Goal: Task Accomplishment & Management: Use online tool/utility

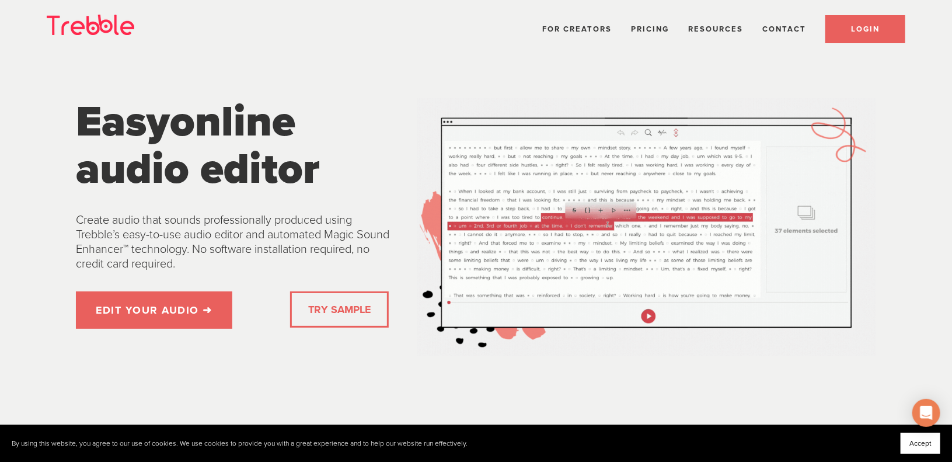
click at [848, 30] on link "LOGIN" at bounding box center [865, 29] width 80 height 28
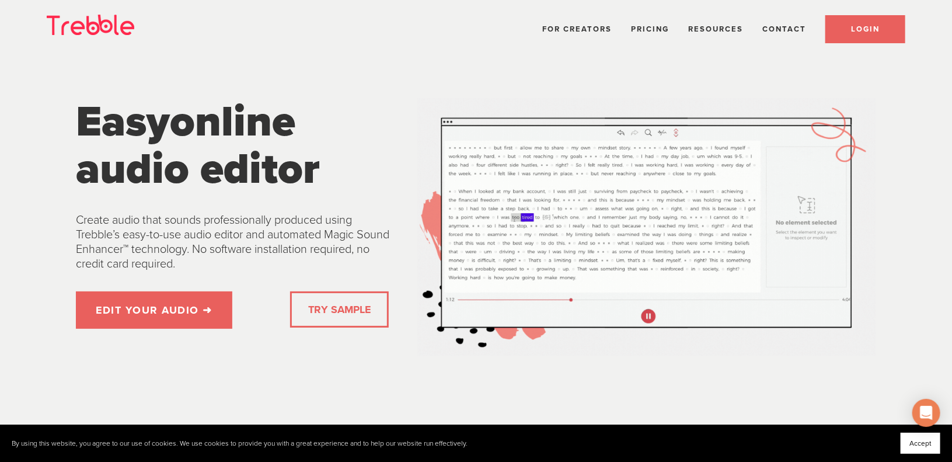
click at [872, 27] on span "LOGIN" at bounding box center [865, 29] width 29 height 9
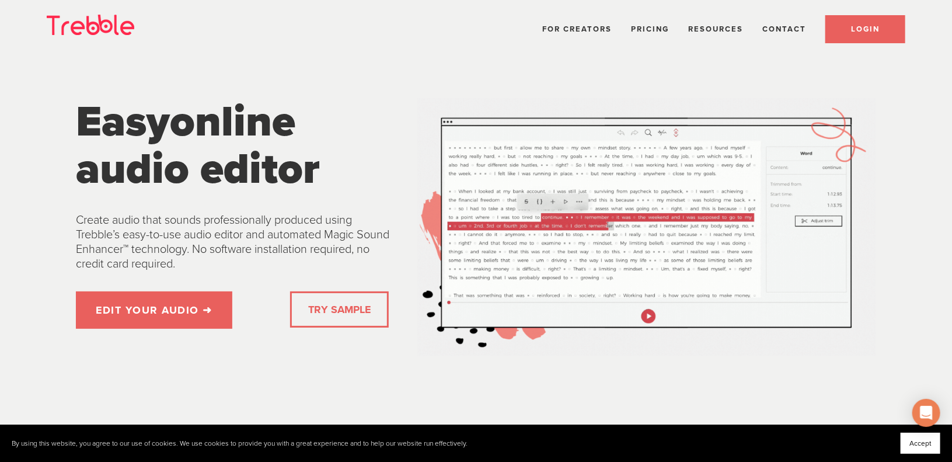
click at [845, 25] on link "LOGIN" at bounding box center [865, 29] width 80 height 28
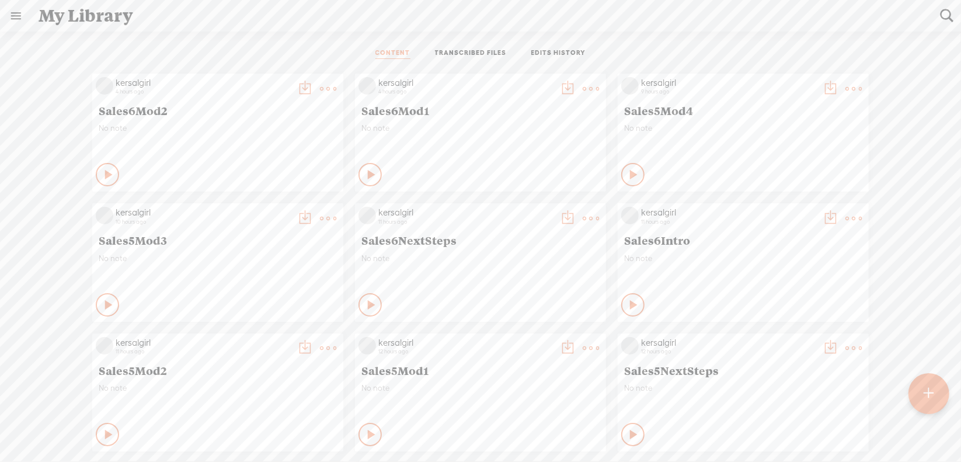
click at [932, 387] on t at bounding box center [928, 394] width 10 height 26
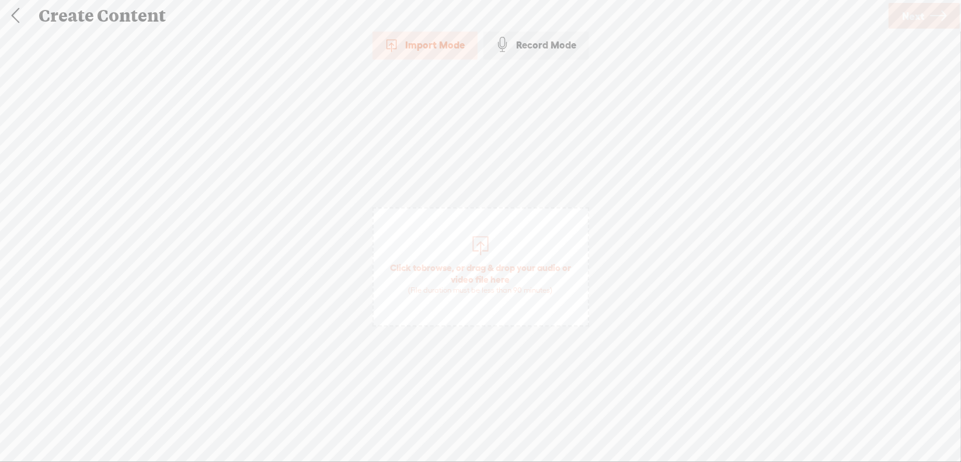
click at [441, 269] on span "browse" at bounding box center [436, 267] width 30 height 11
click at [902, 20] on span "Next" at bounding box center [913, 16] width 22 height 30
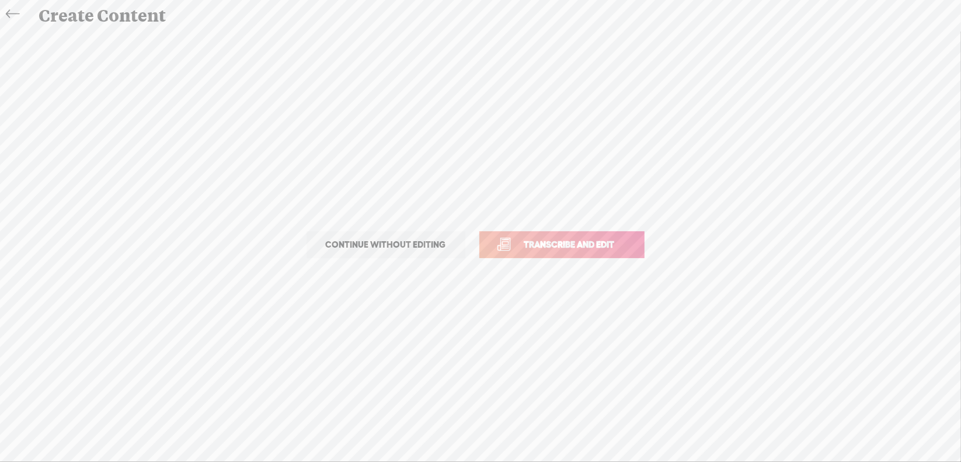
click at [548, 241] on span "Transcribe and edit" at bounding box center [569, 244] width 115 height 13
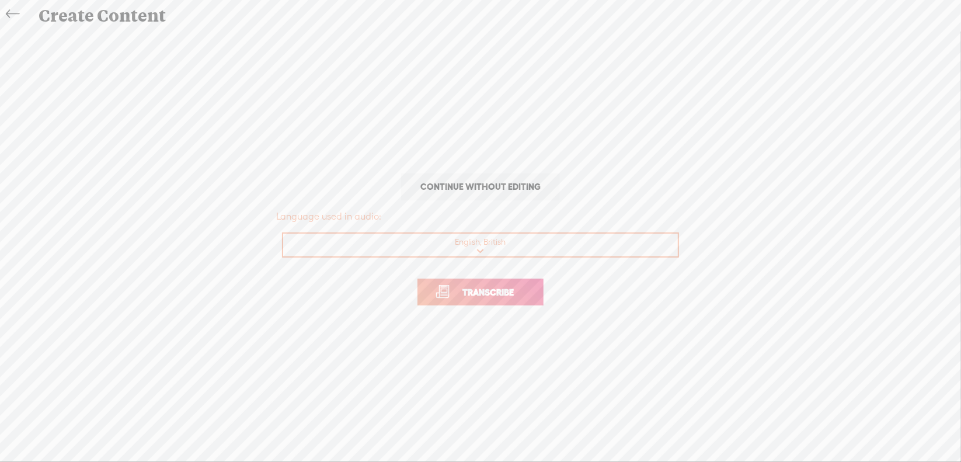
click at [458, 291] on span "Transcribe" at bounding box center [488, 291] width 76 height 13
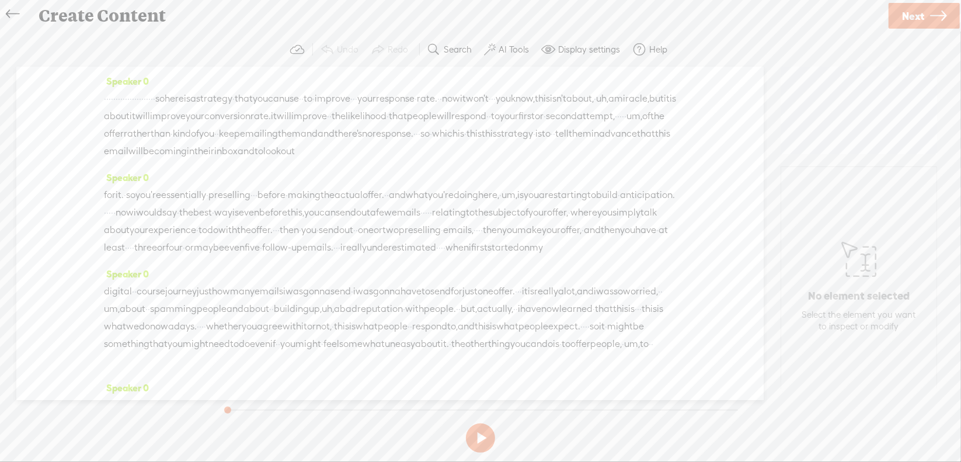
drag, startPoint x: 109, startPoint y: 91, endPoint x: 246, endPoint y: 89, distance: 137.8
click at [246, 90] on div "· · · · · · · · · · · · · · · · · · · · · · so here is a strategy · that you ca…" at bounding box center [390, 125] width 572 height 70
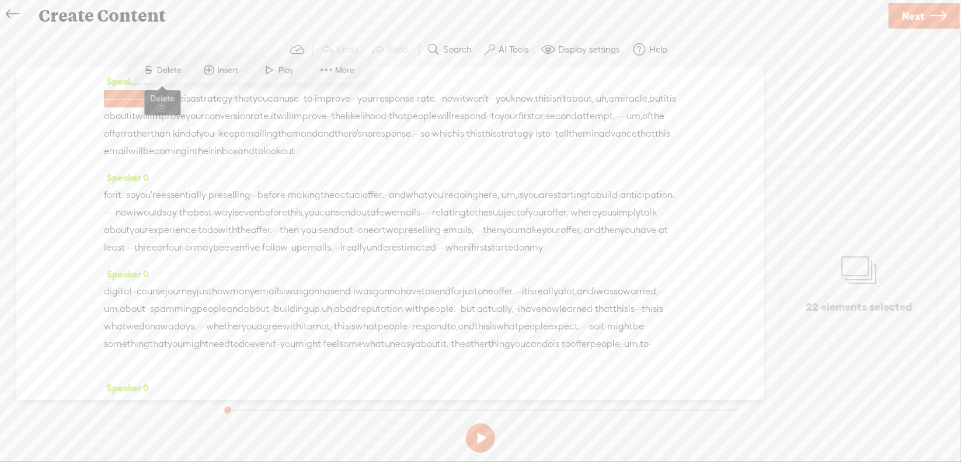
click at [164, 69] on span "Delete" at bounding box center [170, 70] width 27 height 12
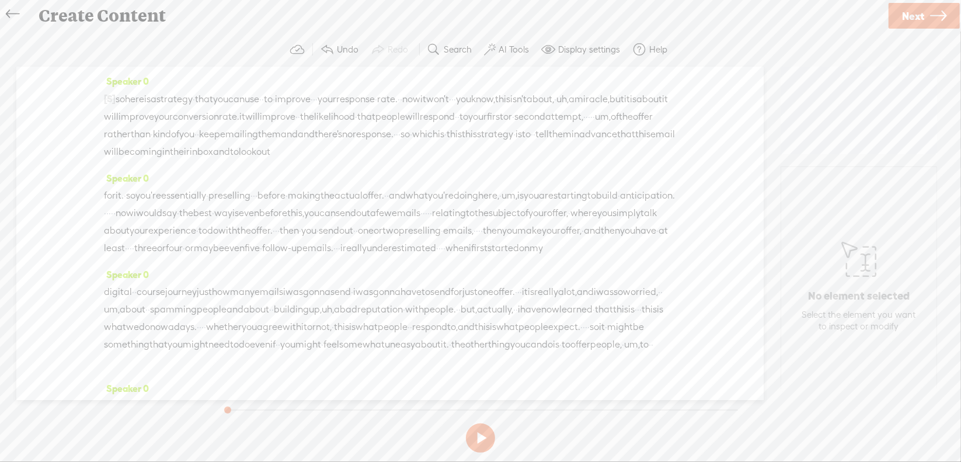
click at [315, 99] on span "·" at bounding box center [314, 99] width 2 height 18
click at [304, 71] on span "Delete" at bounding box center [310, 70] width 27 height 12
drag, startPoint x: 526, startPoint y: 100, endPoint x: 628, endPoint y: 97, distance: 102.2
click at [628, 97] on div "[S] · · · · · · · · · · · · · · · · · · · · · · so here is a strategy · that yo…" at bounding box center [390, 125] width 572 height 71
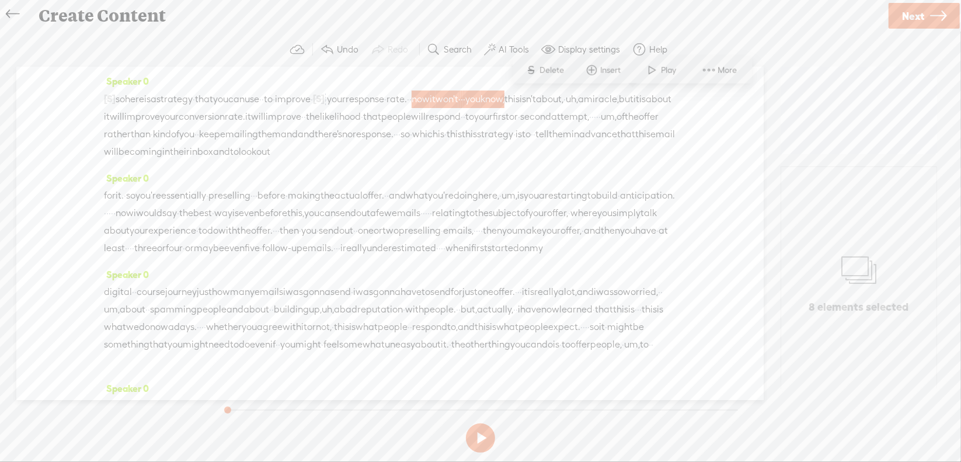
click at [548, 76] on span "S Delete" at bounding box center [544, 70] width 58 height 21
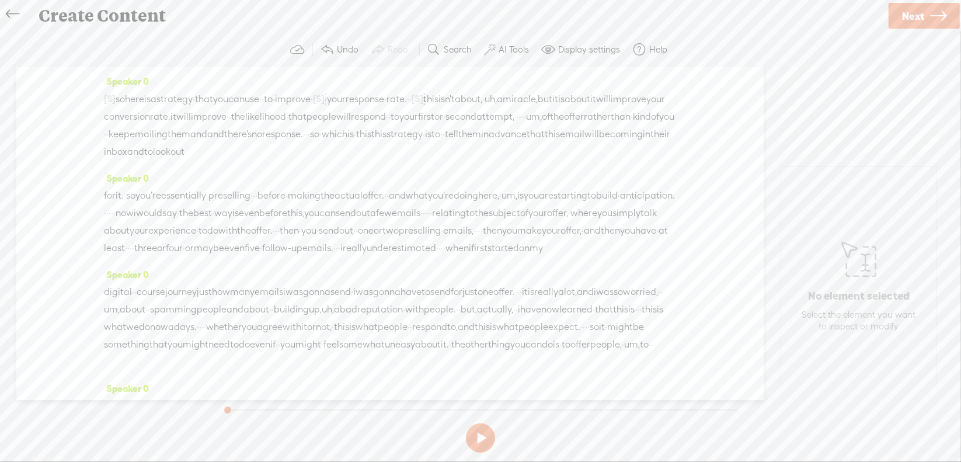
drag, startPoint x: 260, startPoint y: 137, endPoint x: 295, endPoint y: 133, distance: 35.3
click at [295, 133] on div "[S] · · · · · · · · · · · · · · · · · · · · · · so here is a strategy · that yo…" at bounding box center [390, 125] width 572 height 71
click at [186, 103] on span "S" at bounding box center [186, 105] width 18 height 21
drag, startPoint x: 403, startPoint y: 130, endPoint x: 414, endPoint y: 131, distance: 11.7
click at [414, 131] on div "[S] · · · · · · · · · · · · · · · · · · · · · · so here is a strategy · that yo…" at bounding box center [390, 125] width 572 height 71
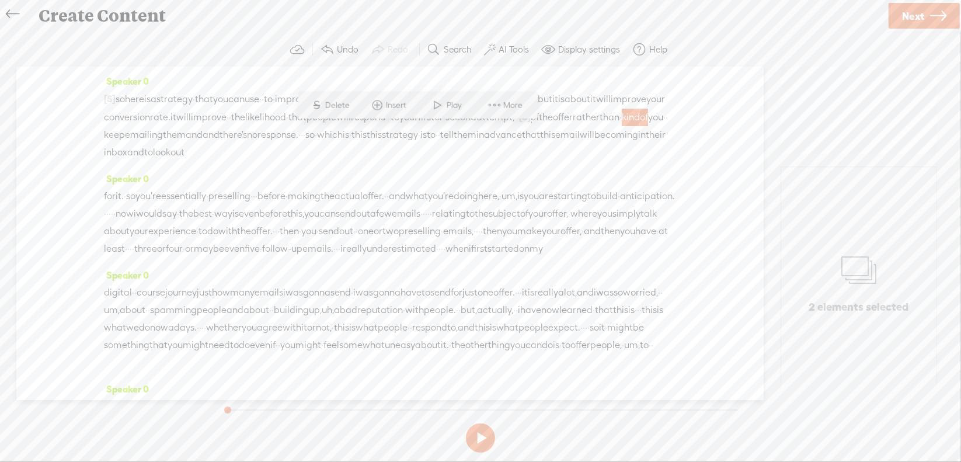
click at [356, 109] on span "S Delete" at bounding box center [330, 105] width 58 height 21
click at [182, 138] on span "and" at bounding box center [173, 135] width 17 height 18
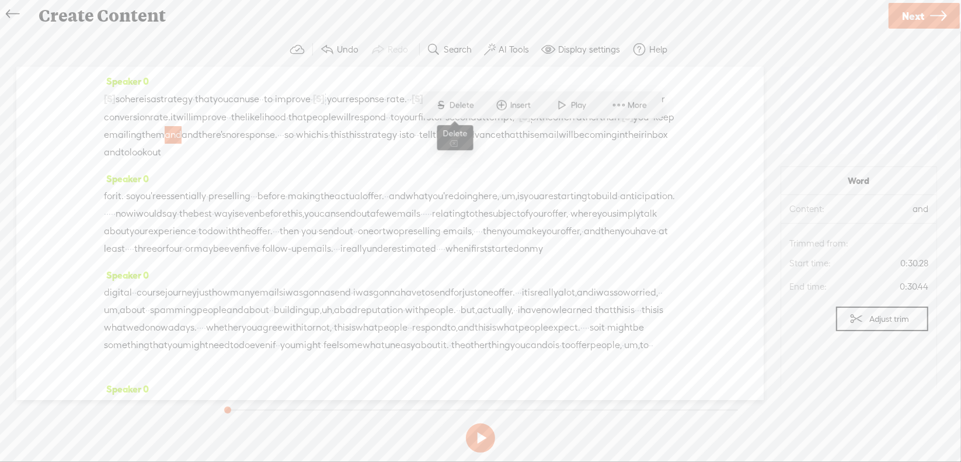
click at [467, 111] on span "Delete" at bounding box center [463, 105] width 27 height 12
drag, startPoint x: 120, startPoint y: 151, endPoint x: 185, endPoint y: 152, distance: 65.4
click at [185, 152] on div "[S] · · · · · · · · · · · · · · · · · · · · · · so here is a strategy · that yo…" at bounding box center [390, 126] width 572 height 72
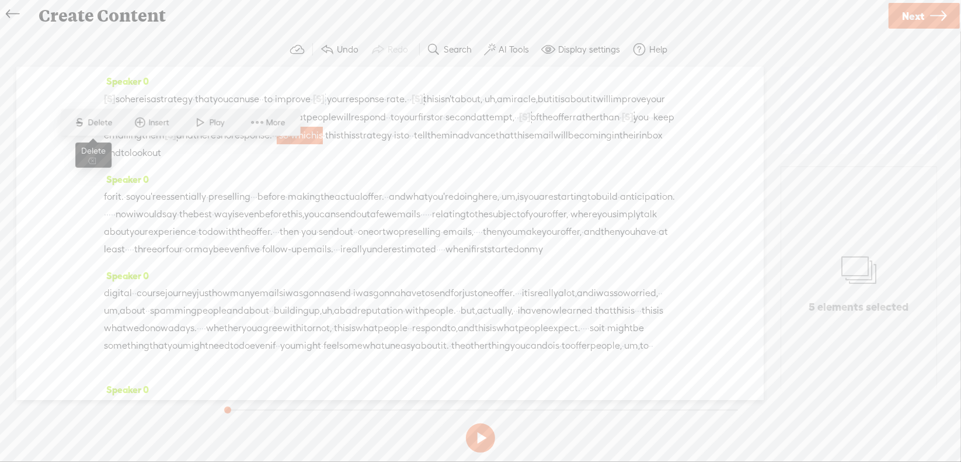
click at [111, 126] on span "Delete" at bounding box center [101, 123] width 27 height 12
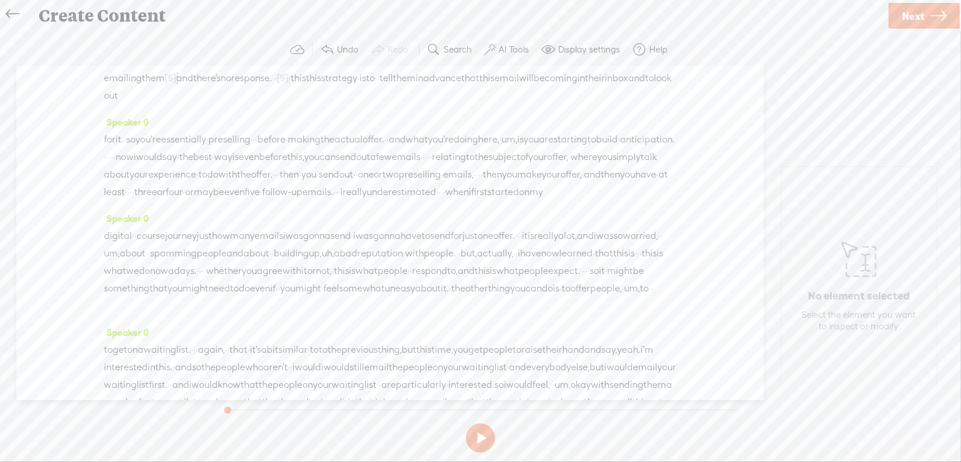
scroll to position [58, 0]
click at [255, 134] on span "·" at bounding box center [254, 139] width 2 height 18
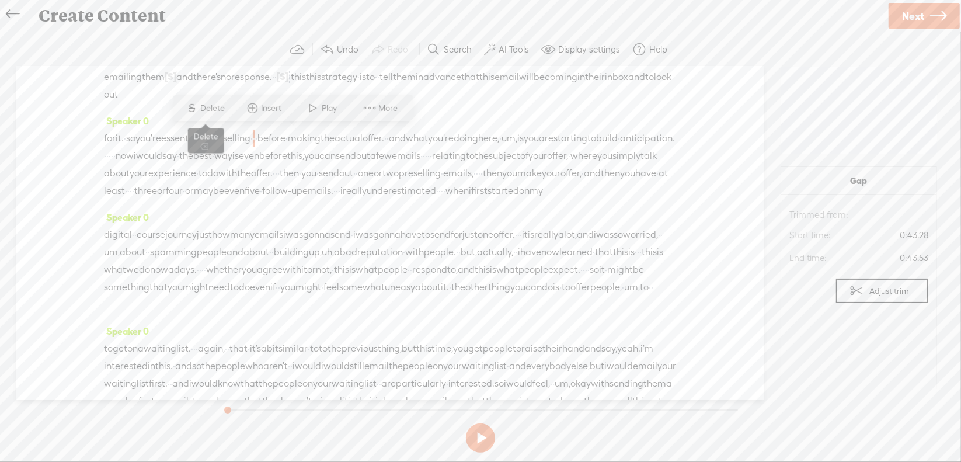
click at [204, 110] on span "Delete" at bounding box center [214, 108] width 27 height 12
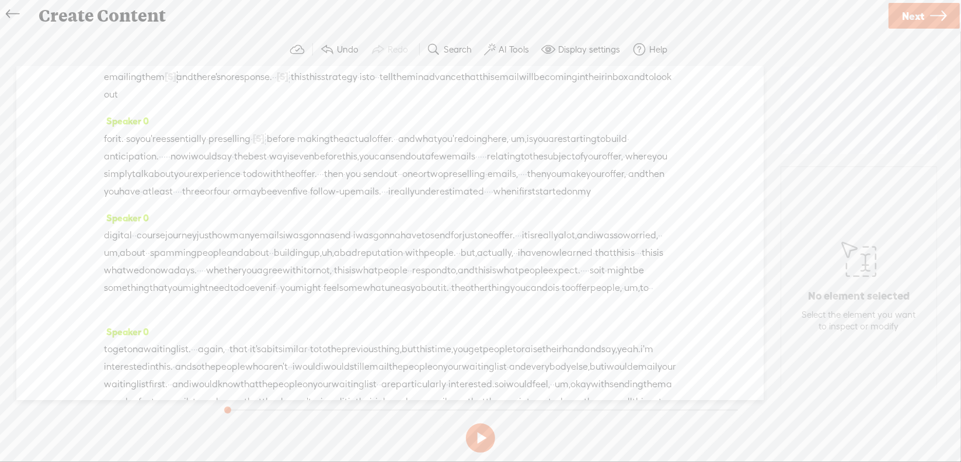
click at [527, 134] on span "um," at bounding box center [519, 139] width 16 height 18
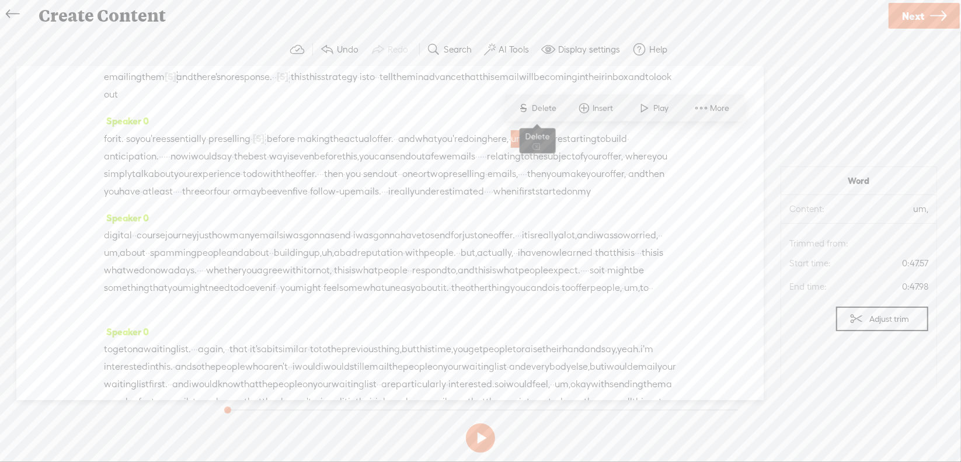
click at [545, 106] on span "Delete" at bounding box center [545, 108] width 27 height 12
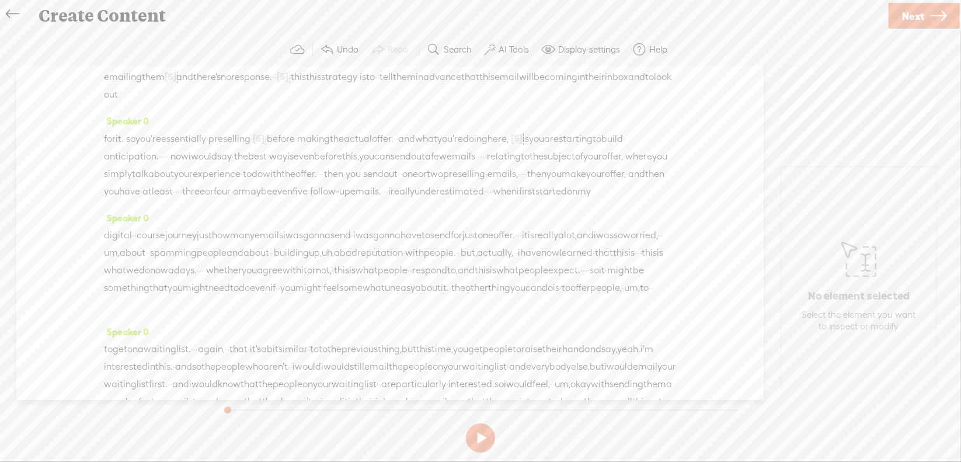
click at [166, 154] on span "·" at bounding box center [164, 157] width 2 height 18
click at [203, 131] on span "Delete" at bounding box center [200, 126] width 27 height 12
click at [487, 166] on span "·" at bounding box center [488, 157] width 2 height 18
click at [73, 141] on span "Delete" at bounding box center [67, 143] width 27 height 12
click at [538, 183] on span "·" at bounding box center [539, 175] width 2 height 18
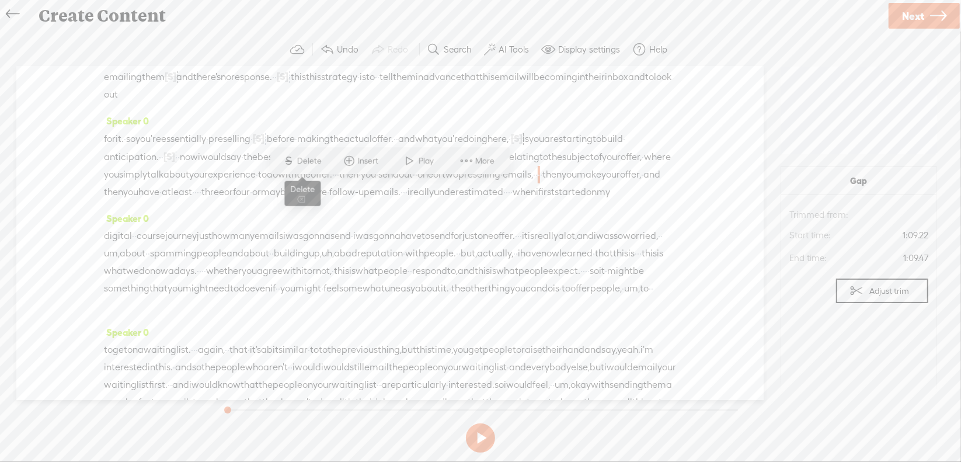
click at [304, 158] on span "Delete" at bounding box center [310, 161] width 27 height 12
click at [197, 201] on span "·" at bounding box center [198, 193] width 2 height 18
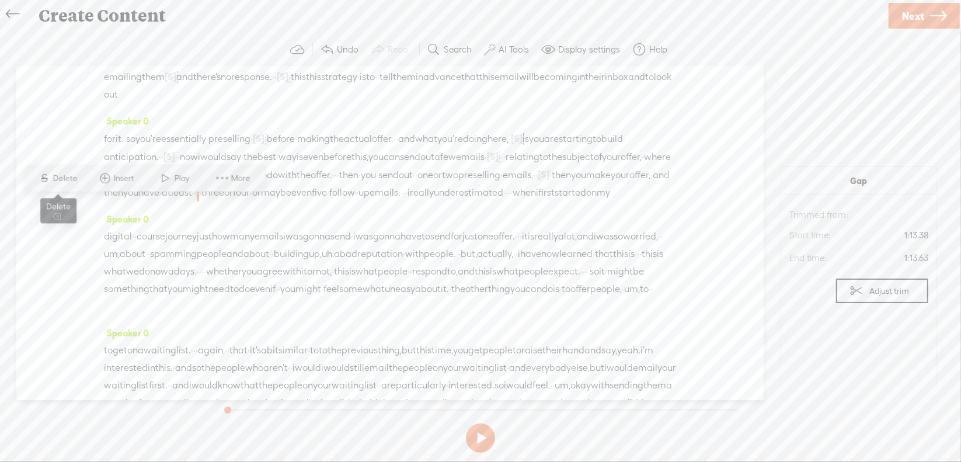
click at [77, 172] on span "S Delete" at bounding box center [58, 178] width 58 height 21
click at [414, 202] on span "·" at bounding box center [413, 193] width 2 height 18
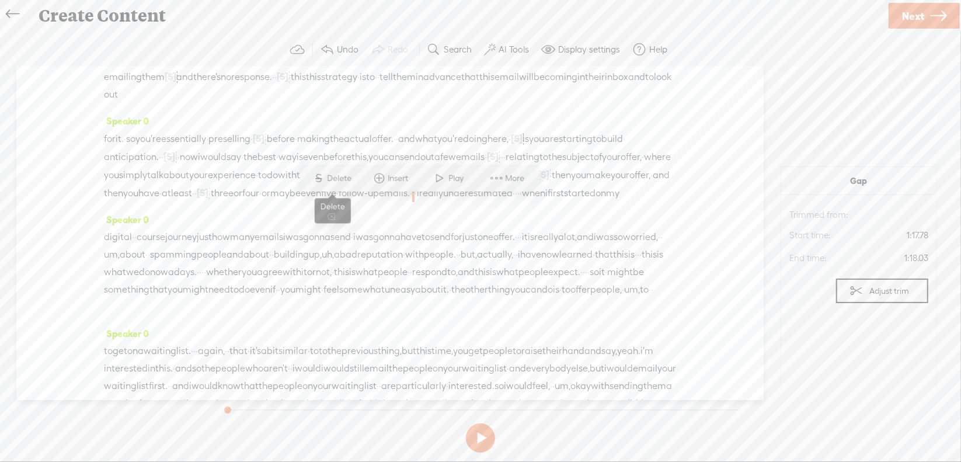
click at [338, 173] on span "Delete" at bounding box center [340, 178] width 27 height 12
click at [527, 202] on span "·" at bounding box center [525, 193] width 2 height 18
click at [468, 179] on span "Delete" at bounding box center [475, 178] width 27 height 12
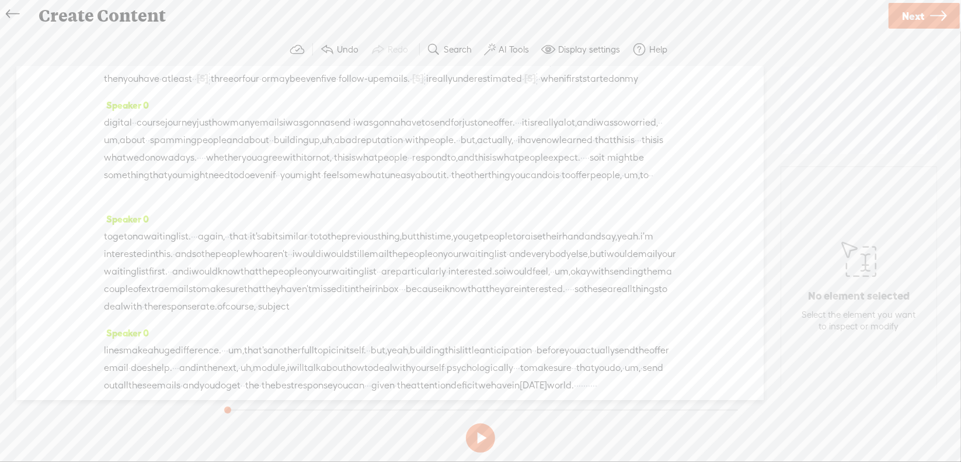
scroll to position [175, 0]
drag, startPoint x: 323, startPoint y: 150, endPoint x: 393, endPoint y: 151, distance: 70.1
click at [393, 151] on div "digital · · course journey just how many emails i was gonna send · i was gonna …" at bounding box center [390, 155] width 572 height 88
click at [320, 125] on span "Delete" at bounding box center [314, 123] width 27 height 12
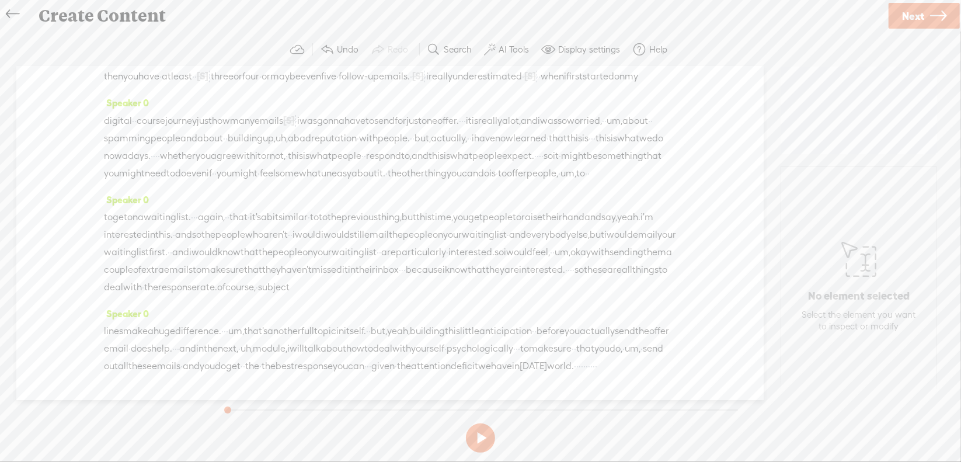
click at [463, 130] on span "·" at bounding box center [462, 121] width 2 height 18
click at [481, 126] on span "Delete" at bounding box center [479, 123] width 27 height 12
click at [616, 130] on span "um," at bounding box center [624, 121] width 16 height 18
click at [164, 141] on span "Delete" at bounding box center [151, 141] width 27 height 12
click at [288, 147] on span "uh," at bounding box center [282, 139] width 12 height 18
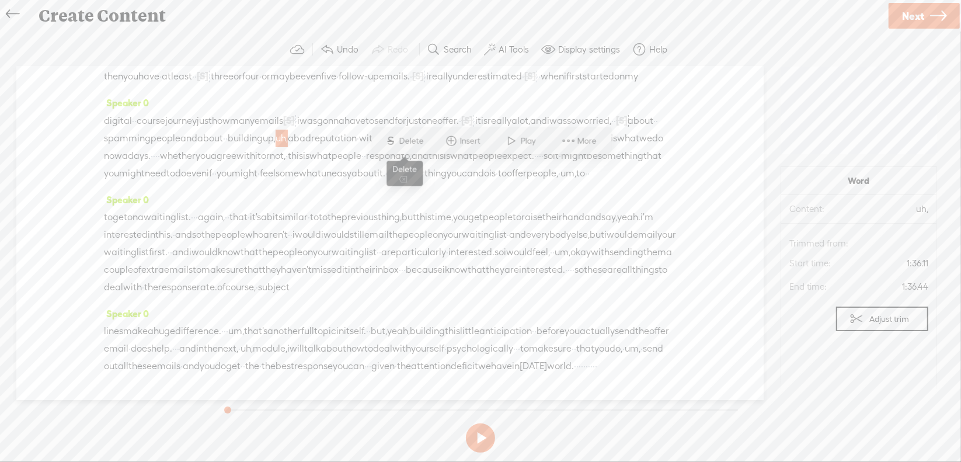
click at [420, 142] on span "Delete" at bounding box center [412, 141] width 27 height 12
drag, startPoint x: 350, startPoint y: 184, endPoint x: 375, endPoint y: 184, distance: 25.7
click at [375, 183] on div "digital · · course journey just how many emails [S] i was gonna send · i was go…" at bounding box center [390, 146] width 572 height 71
click at [283, 159] on span "Delete" at bounding box center [295, 158] width 27 height 12
click at [590, 148] on span "·" at bounding box center [591, 139] width 2 height 18
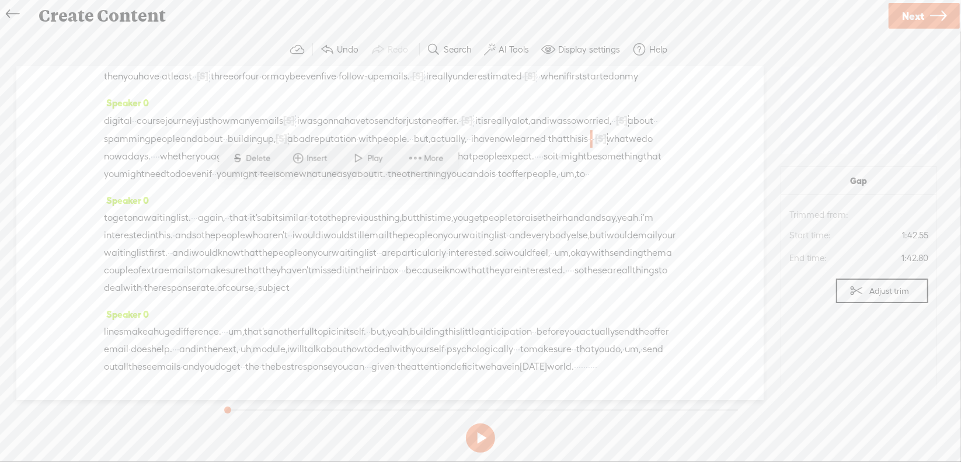
click at [261, 156] on span "Delete" at bounding box center [259, 158] width 27 height 12
click at [155, 165] on span "·" at bounding box center [154, 157] width 2 height 18
click at [409, 161] on span "Delete" at bounding box center [413, 158] width 27 height 12
click at [546, 166] on span "·" at bounding box center [547, 157] width 2 height 18
click at [374, 173] on span "Delete" at bounding box center [366, 176] width 27 height 12
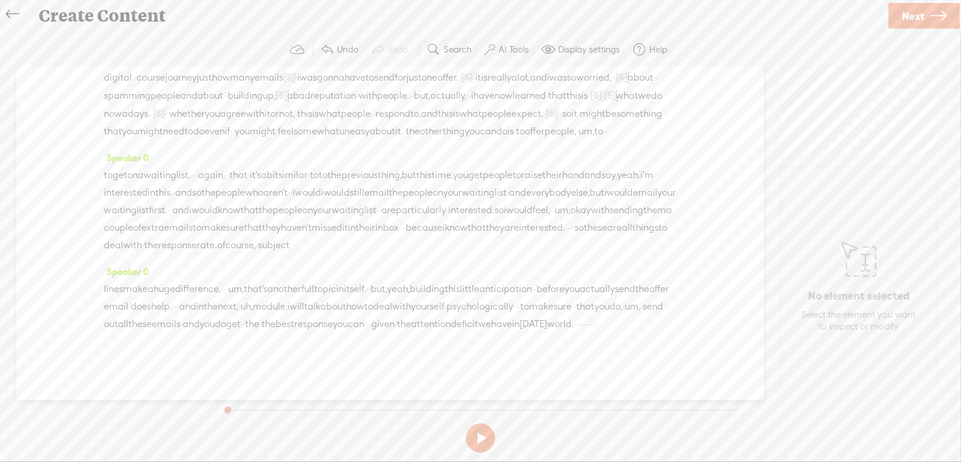
scroll to position [292, 0]
click at [578, 126] on span "um," at bounding box center [586, 132] width 16 height 18
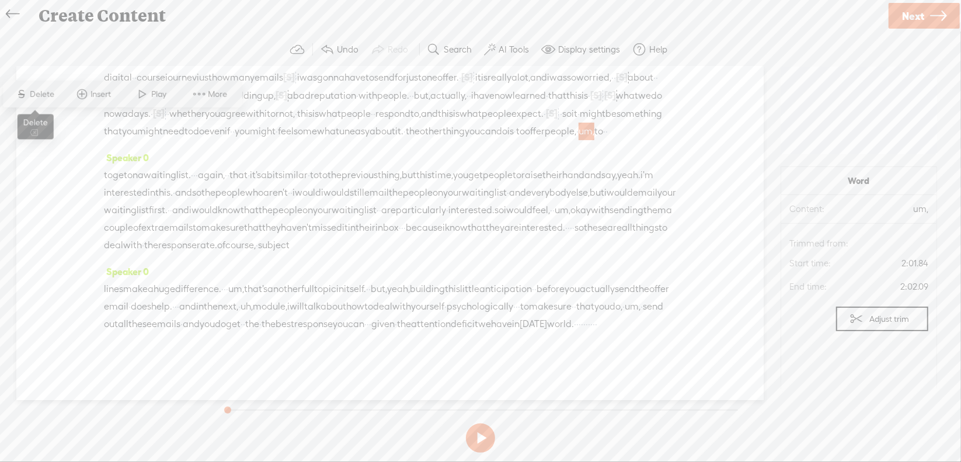
click at [24, 96] on span "S" at bounding box center [22, 93] width 18 height 21
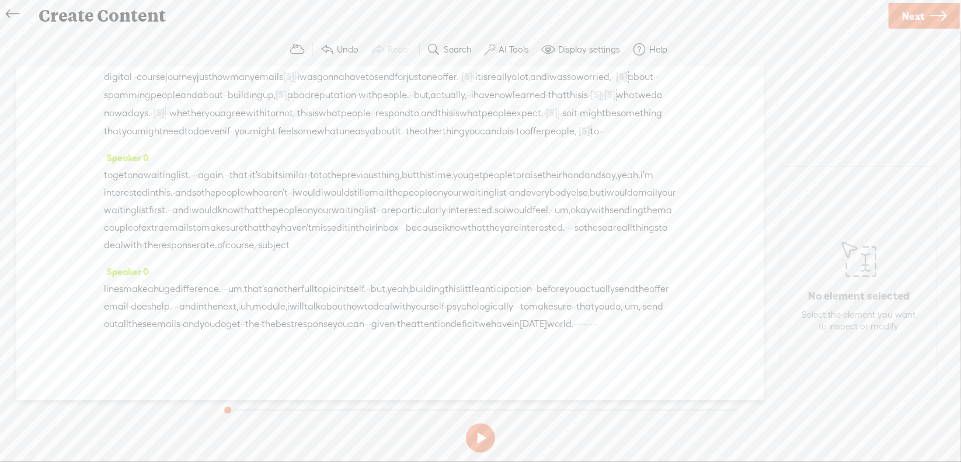
click at [196, 168] on span "·" at bounding box center [194, 175] width 2 height 18
click at [149, 140] on span "Delete" at bounding box center [146, 139] width 27 height 12
click at [257, 166] on span "that" at bounding box center [248, 175] width 18 height 18
click at [213, 141] on span "Delete" at bounding box center [220, 139] width 27 height 12
drag, startPoint x: 504, startPoint y: 186, endPoint x: 526, endPoint y: 180, distance: 22.4
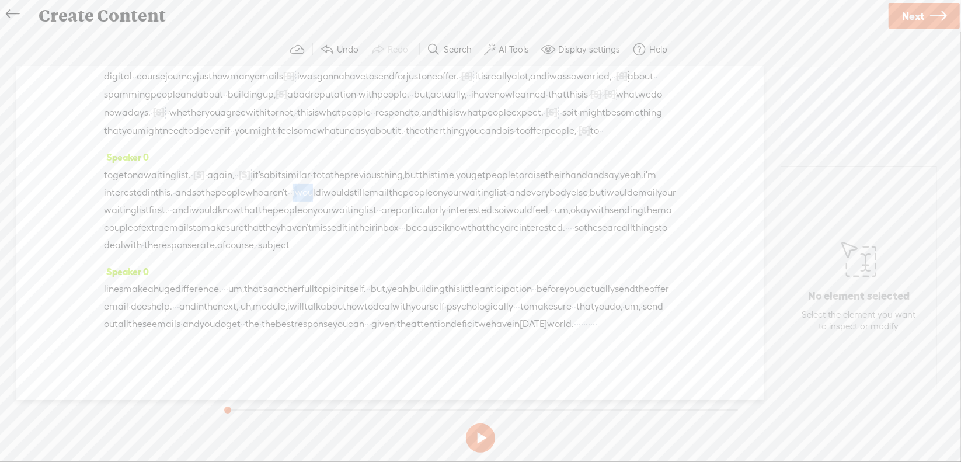
click at [526, 180] on div "to get on a waiting list. · [S] · · again, · · [S] that · it's a bit similar · …" at bounding box center [390, 210] width 572 height 88
click at [453, 154] on span "Delete" at bounding box center [447, 156] width 27 height 12
click at [555, 201] on span "um," at bounding box center [563, 210] width 16 height 18
click at [346, 164] on span "Delete" at bounding box center [336, 164] width 27 height 12
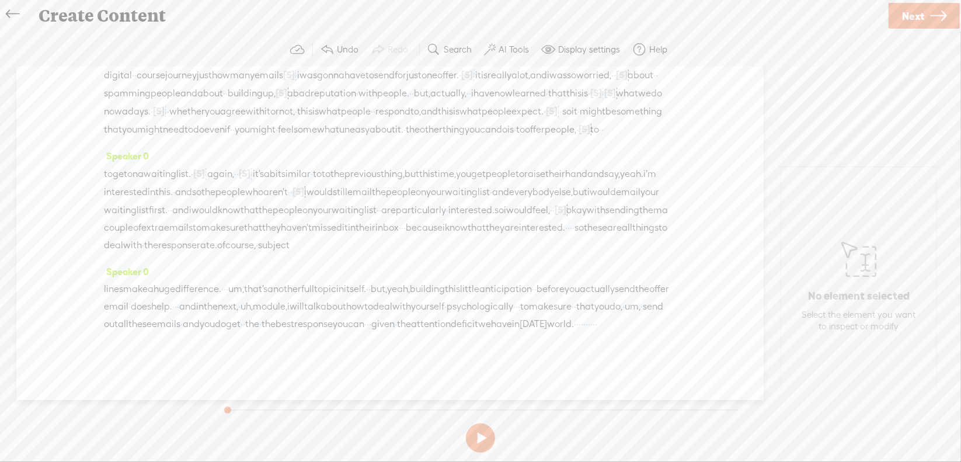
click at [401, 219] on span "·" at bounding box center [402, 228] width 2 height 18
click at [271, 184] on span "Delete" at bounding box center [273, 181] width 27 height 12
click at [579, 219] on span "·" at bounding box center [580, 228] width 2 height 18
click at [504, 186] on span "Delete" at bounding box center [496, 181] width 27 height 12
click at [244, 280] on span "um," at bounding box center [236, 289] width 16 height 18
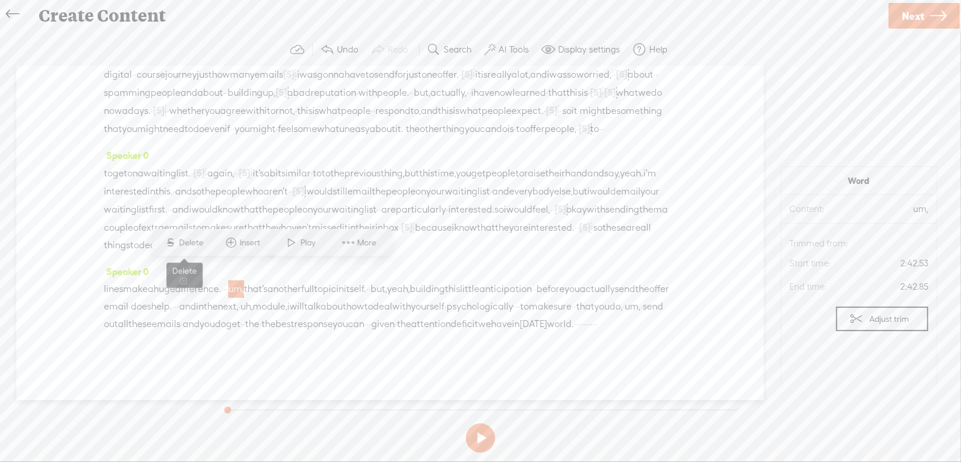
click at [193, 248] on span "Delete" at bounding box center [192, 243] width 27 height 12
click at [406, 280] on span "yeah," at bounding box center [394, 289] width 23 height 18
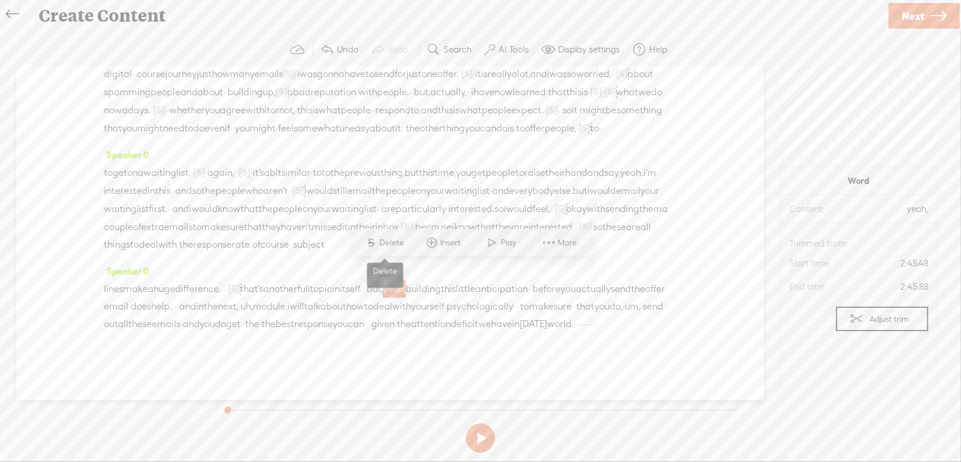
click at [393, 235] on span "S Delete" at bounding box center [385, 242] width 58 height 21
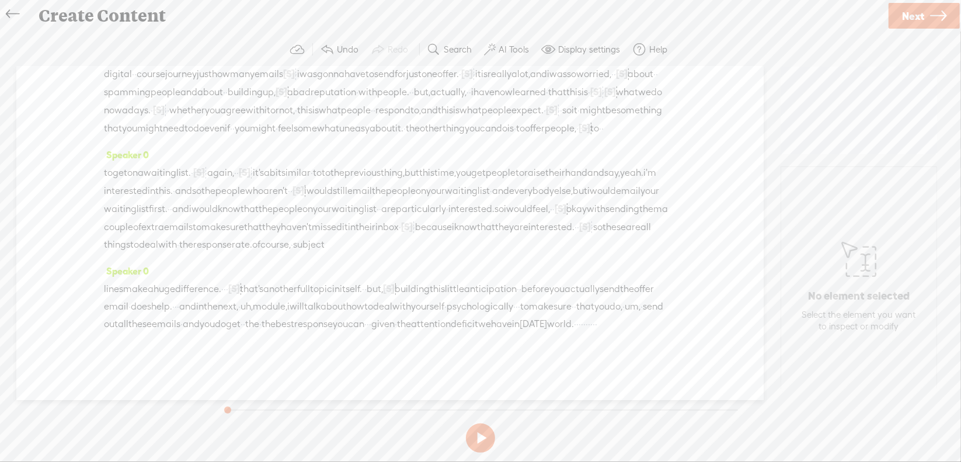
click at [253, 298] on span "uh," at bounding box center [247, 307] width 12 height 18
click at [351, 264] on span "Delete" at bounding box center [347, 260] width 27 height 12
click at [624, 304] on span "um," at bounding box center [632, 307] width 16 height 18
click at [274, 278] on span "Delete" at bounding box center [275, 278] width 27 height 12
click at [245, 315] on span "the" at bounding box center [238, 324] width 14 height 18
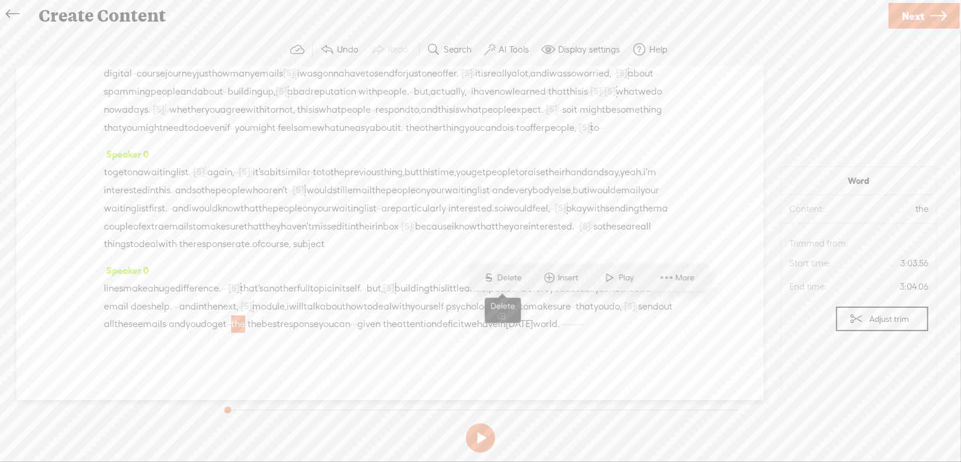
click at [499, 275] on span "Delete" at bounding box center [510, 278] width 27 height 12
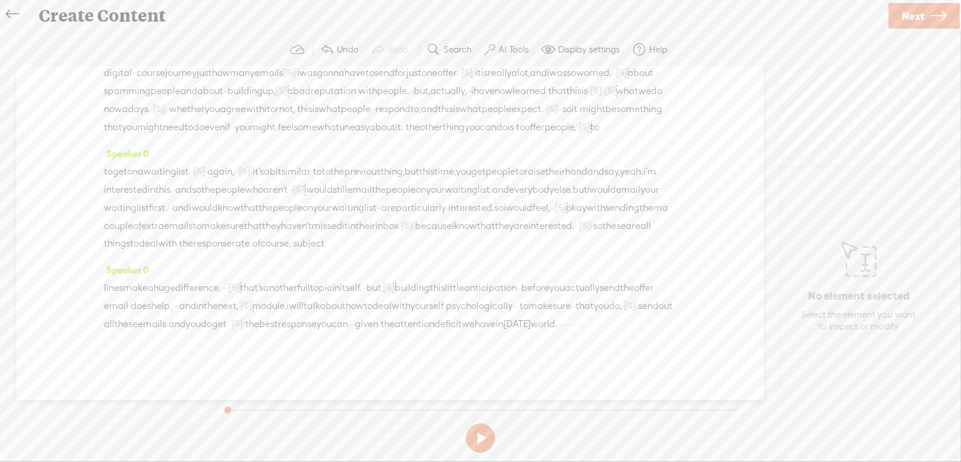
click at [350, 324] on span "·" at bounding box center [351, 324] width 2 height 18
click at [113, 294] on span "Delete" at bounding box center [118, 295] width 27 height 12
drag, startPoint x: 474, startPoint y: 325, endPoint x: 533, endPoint y: 323, distance: 59.0
click at [533, 323] on div "lines make a huge difference. · · · [S] um, that's another full topic in itself…" at bounding box center [390, 305] width 572 height 54
click at [453, 295] on span "Delete" at bounding box center [448, 295] width 27 height 12
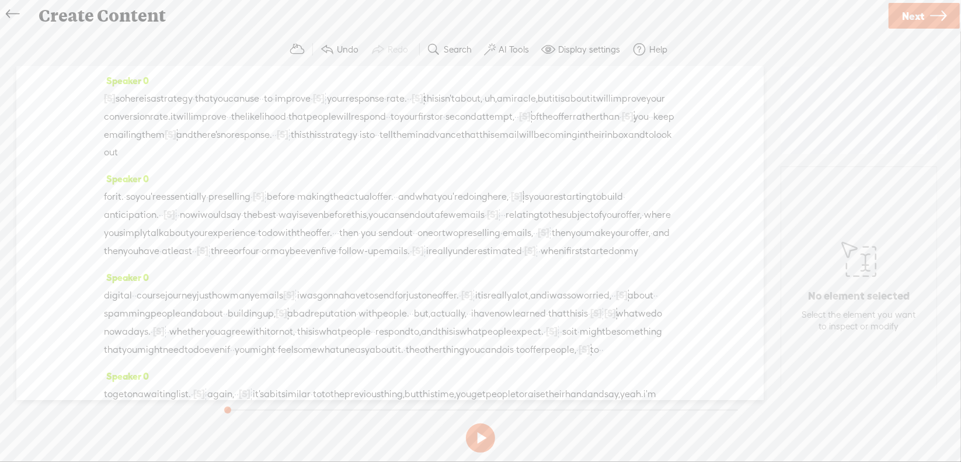
scroll to position [0, 0]
click at [123, 97] on span "so" at bounding box center [120, 99] width 9 height 18
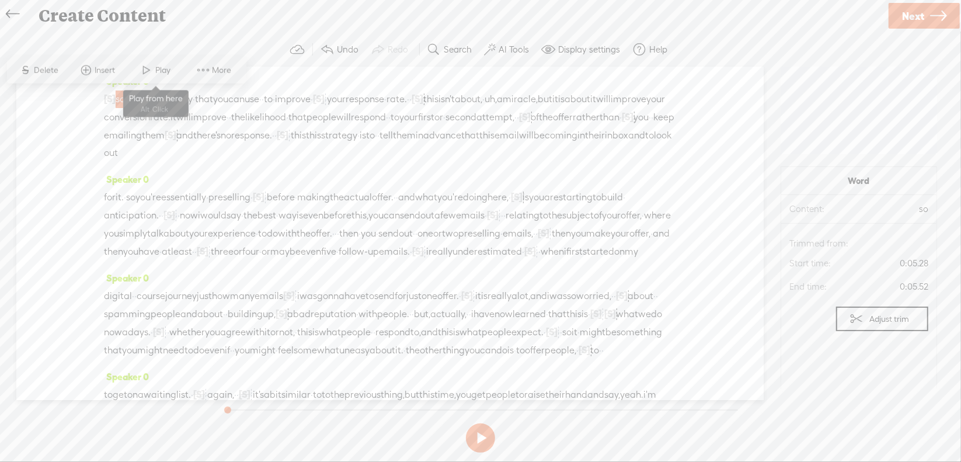
click at [161, 71] on span "Play" at bounding box center [165, 70] width 18 height 12
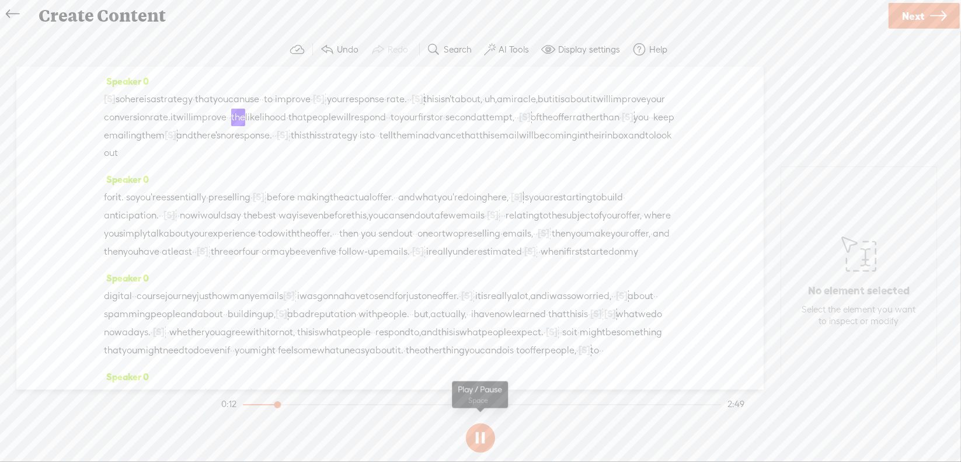
click at [482, 433] on button at bounding box center [480, 437] width 29 height 29
drag, startPoint x: 161, startPoint y: 116, endPoint x: 197, endPoint y: 113, distance: 36.9
click at [197, 113] on div "[S] · · · · · · · · · · · · · · · · · · · · · · so here is a strategy · that yo…" at bounding box center [390, 126] width 572 height 72
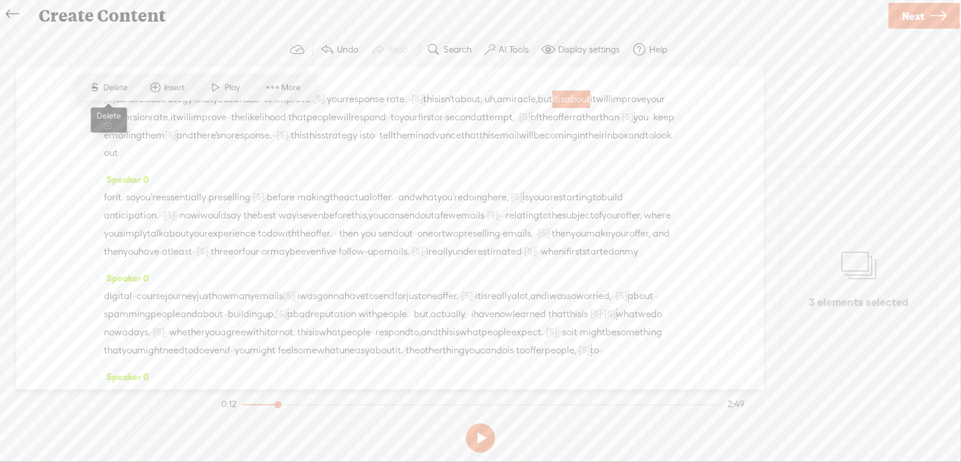
click at [119, 85] on span "Delete" at bounding box center [116, 88] width 27 height 12
click at [503, 108] on span "miracle," at bounding box center [520, 99] width 35 height 18
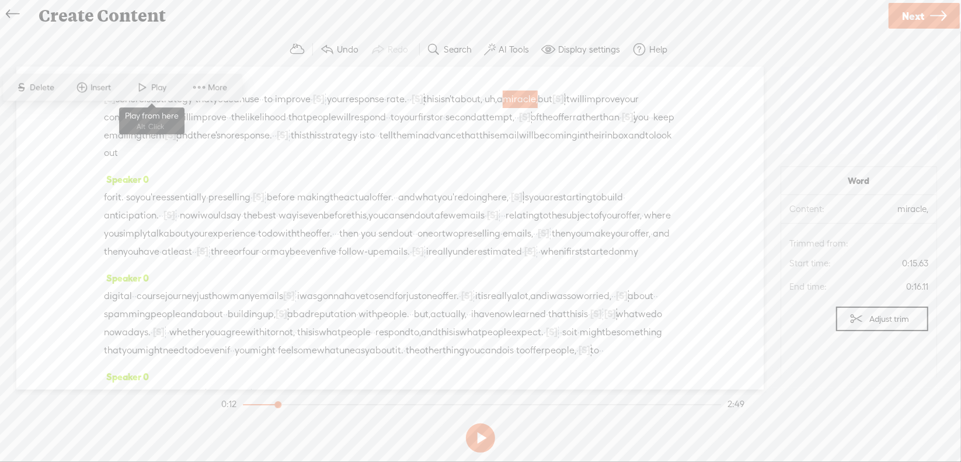
click at [146, 82] on span at bounding box center [143, 87] width 18 height 21
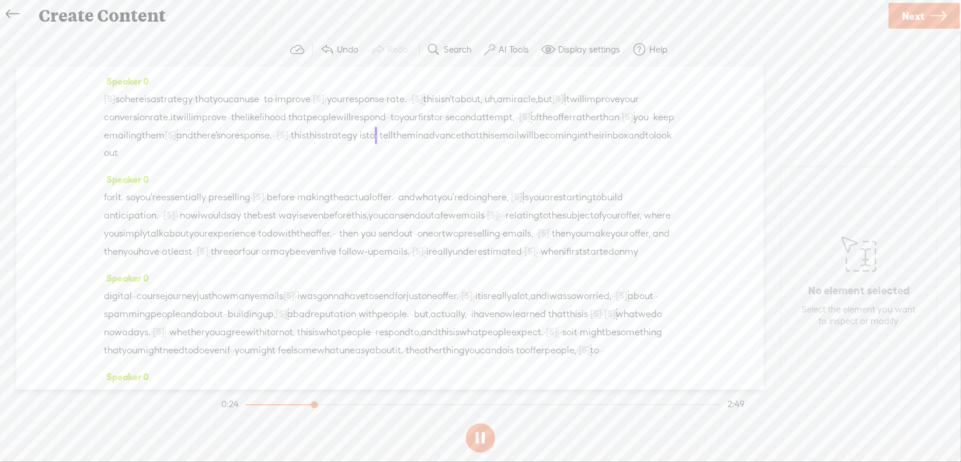
click at [483, 436] on section at bounding box center [480, 438] width 523 height 39
click at [478, 435] on button at bounding box center [480, 437] width 29 height 29
click at [291, 144] on span "this" at bounding box center [298, 136] width 15 height 18
click at [39, 124] on span "Delete" at bounding box center [43, 123] width 27 height 12
click at [221, 132] on span "there's" at bounding box center [206, 136] width 27 height 18
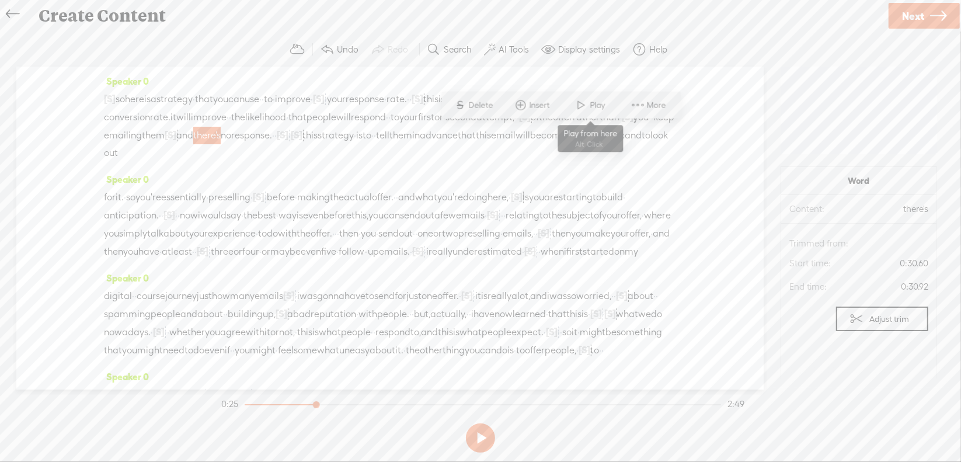
click at [581, 107] on span at bounding box center [582, 105] width 18 height 21
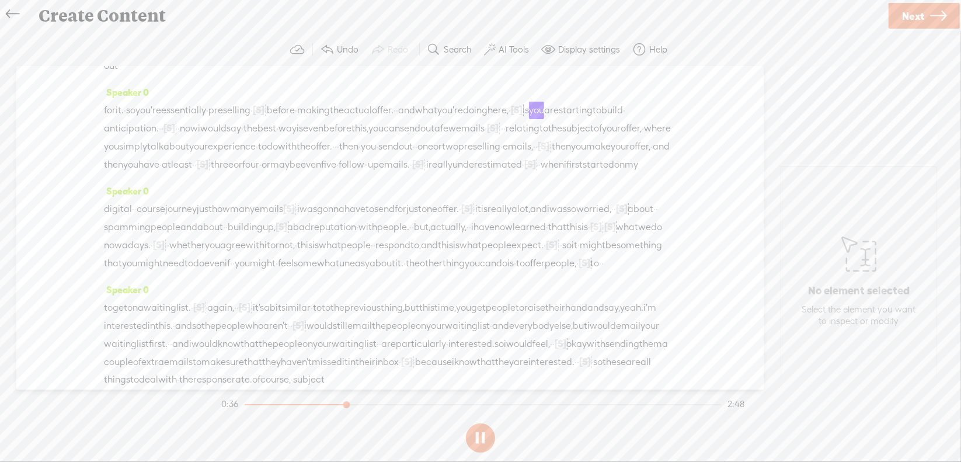
scroll to position [117, 0]
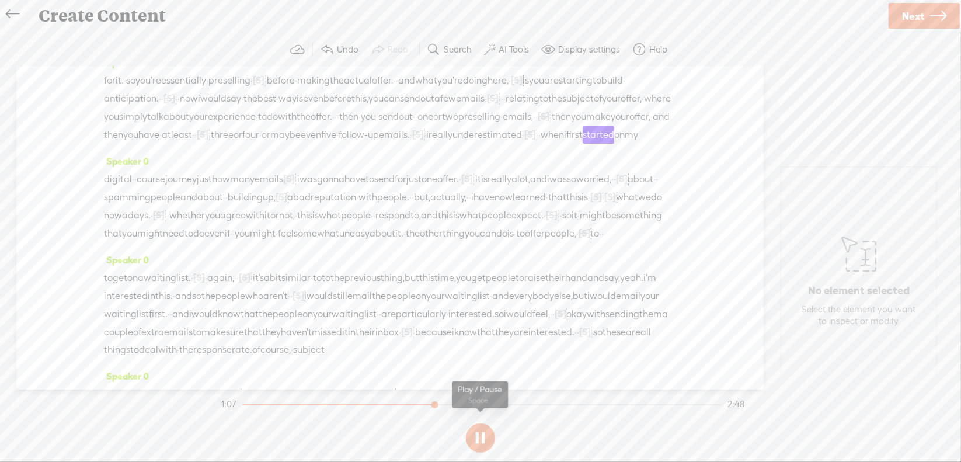
click at [473, 438] on section at bounding box center [480, 438] width 523 height 39
click at [480, 437] on button at bounding box center [480, 437] width 29 height 29
click at [536, 140] on span "[S]" at bounding box center [530, 134] width 12 height 11
click at [559, 123] on span "Restore" at bounding box center [567, 120] width 31 height 12
click at [401, 144] on span "emails." at bounding box center [394, 135] width 31 height 18
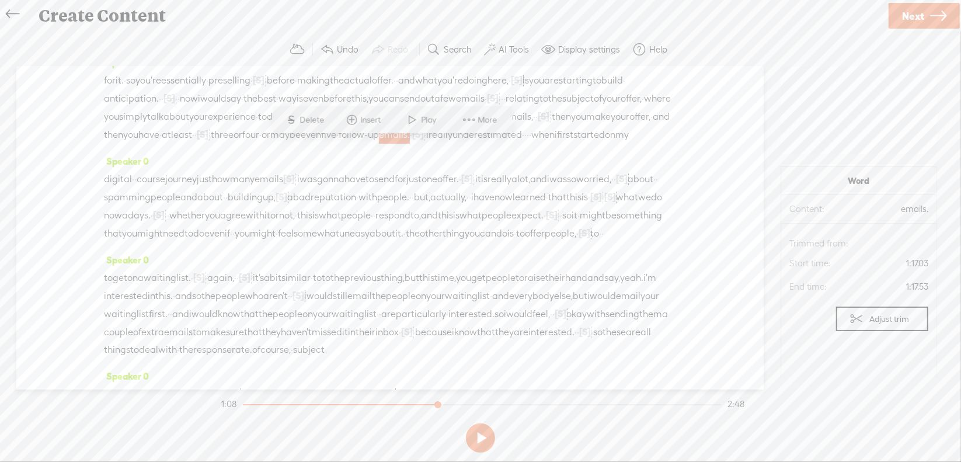
click at [419, 123] on span at bounding box center [413, 119] width 18 height 21
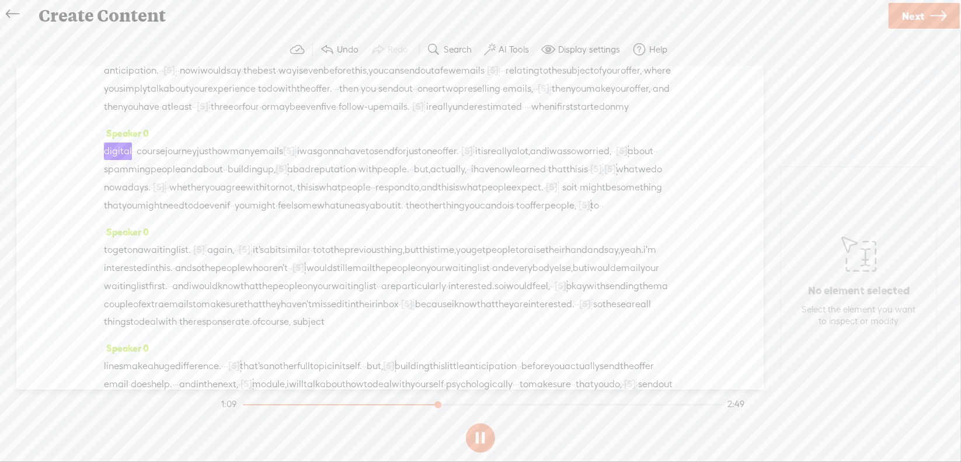
scroll to position [175, 0]
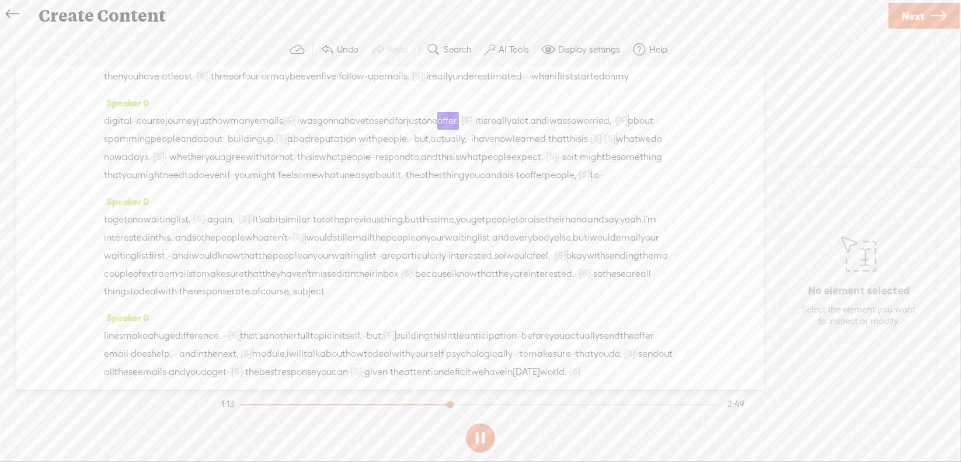
click at [483, 435] on section at bounding box center [480, 438] width 523 height 39
click at [482, 435] on button at bounding box center [480, 437] width 29 height 29
click at [295, 126] on span "[S]" at bounding box center [289, 120] width 12 height 11
click at [330, 122] on span "Restore" at bounding box center [336, 123] width 31 height 12
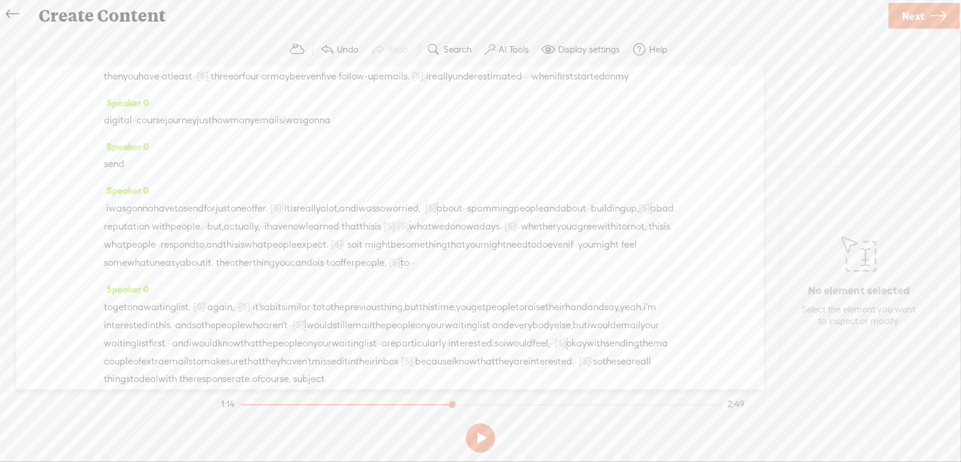
click at [197, 129] on span "journey" at bounding box center [181, 120] width 32 height 18
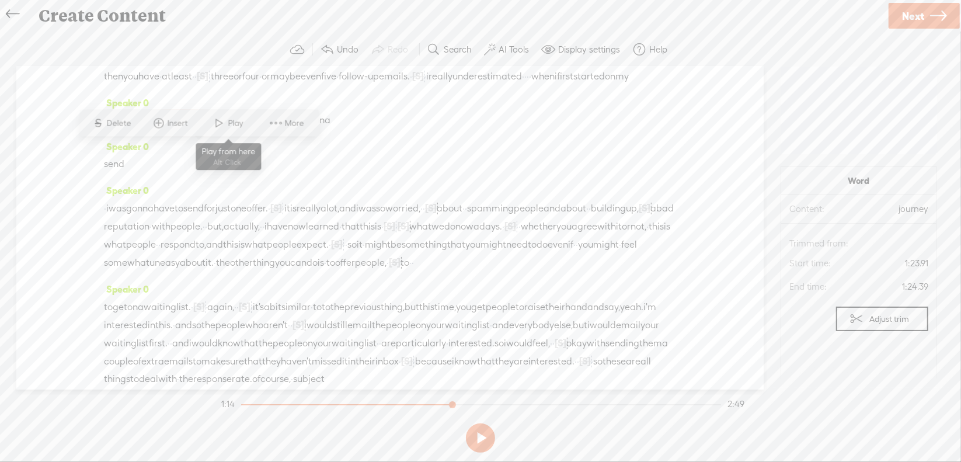
click at [238, 124] on span "Play" at bounding box center [237, 123] width 18 height 12
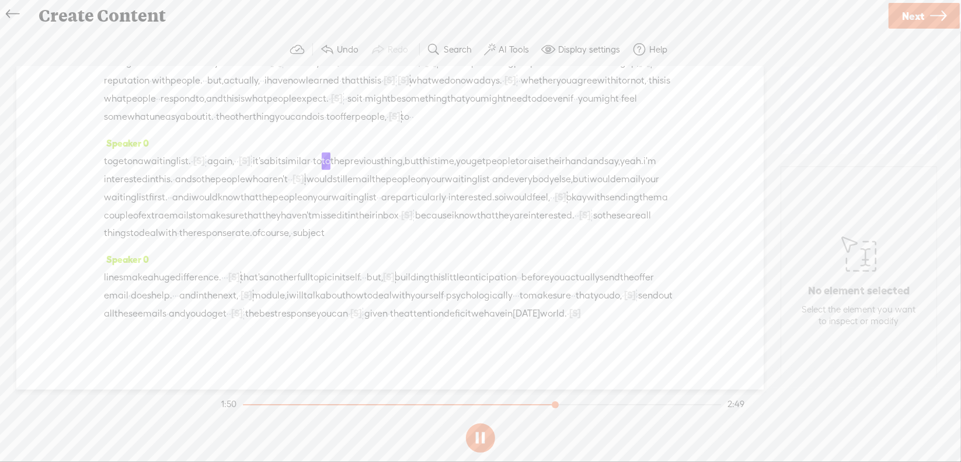
scroll to position [400, 0]
click at [478, 433] on button at bounding box center [480, 437] width 29 height 29
drag, startPoint x: 361, startPoint y: 149, endPoint x: 503, endPoint y: 142, distance: 142.0
click at [503, 152] on div "to get on a waiting list. · [S] · · again, · · [S] that · it's a bit similar · …" at bounding box center [390, 197] width 572 height 90
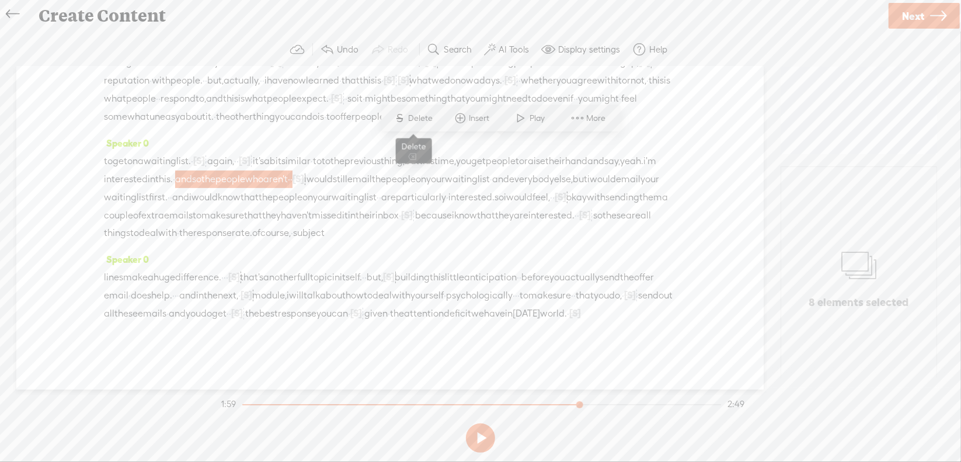
click at [418, 126] on span "S Delete" at bounding box center [413, 117] width 58 height 21
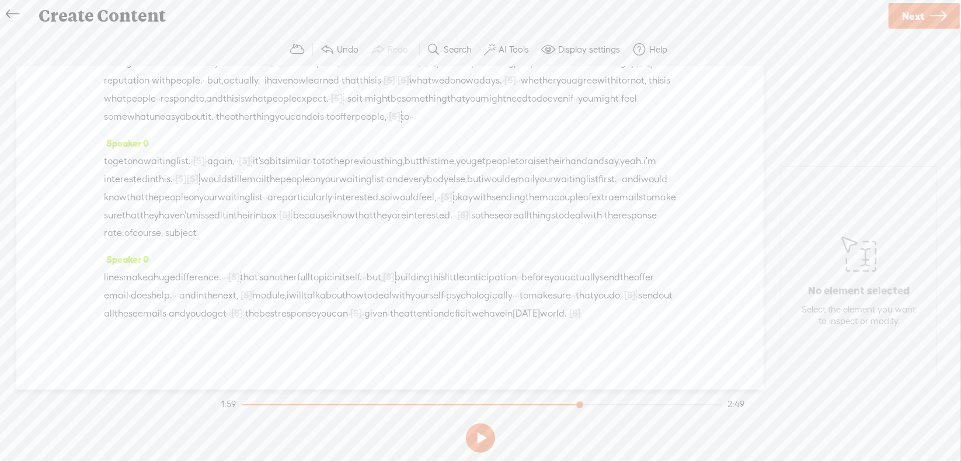
click at [643, 152] on span "i'm" at bounding box center [649, 161] width 13 height 18
click at [282, 120] on span at bounding box center [277, 117] width 18 height 21
click at [479, 438] on section at bounding box center [480, 438] width 523 height 39
click at [0, 0] on button at bounding box center [0, 0] width 0 height 0
click at [395, 271] on span "[S]" at bounding box center [389, 276] width 12 height 11
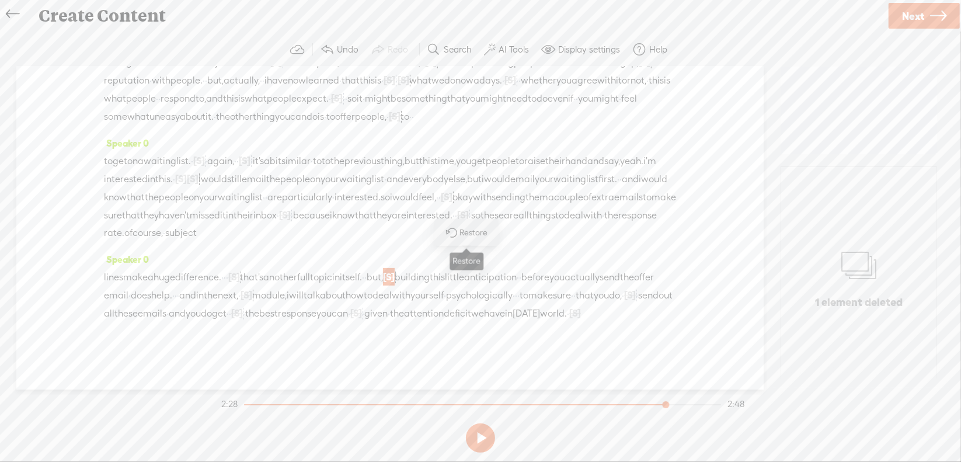
click at [481, 233] on span "Restore" at bounding box center [475, 233] width 31 height 12
click at [332, 269] on span "topic" at bounding box center [321, 278] width 22 height 18
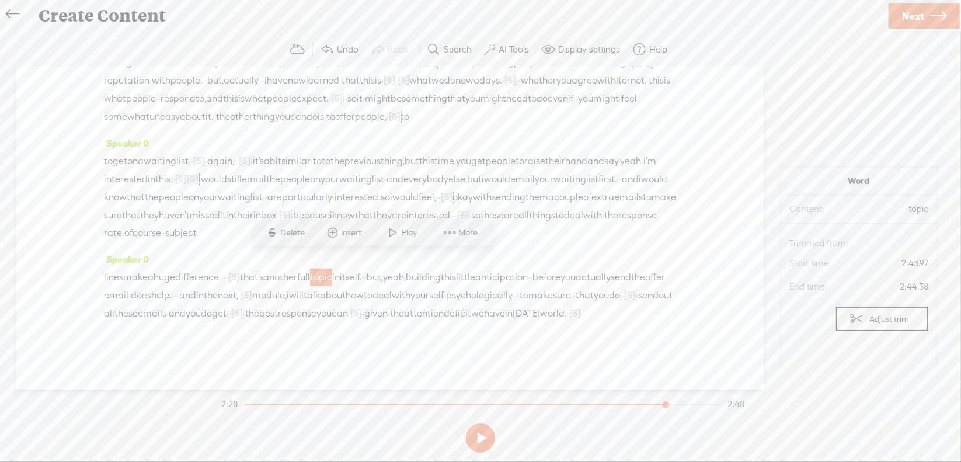
click at [404, 231] on span "Play" at bounding box center [411, 233] width 18 height 12
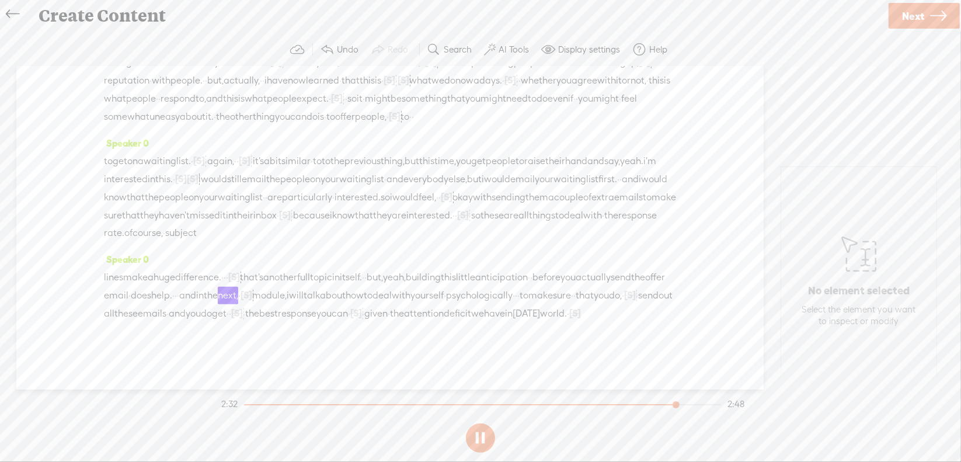
click at [480, 437] on button at bounding box center [480, 437] width 29 height 29
click at [177, 287] on span "·" at bounding box center [176, 296] width 2 height 18
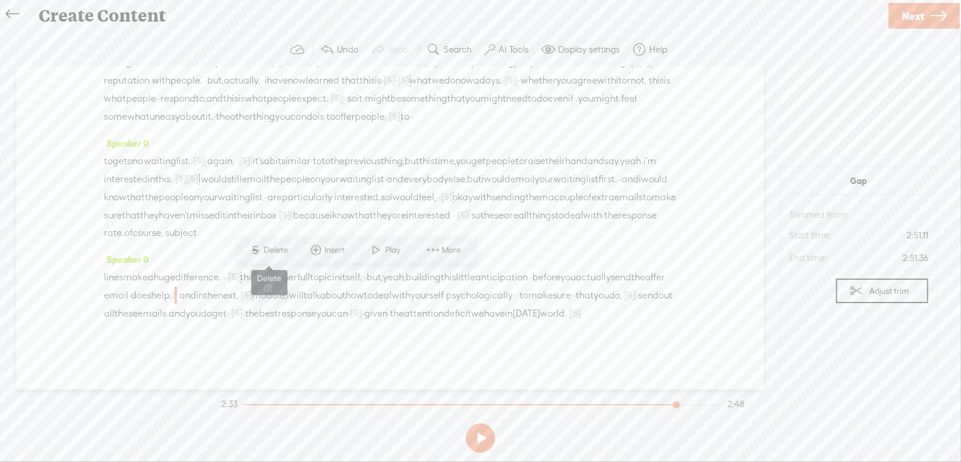
click at [292, 248] on span "S Delete" at bounding box center [269, 249] width 58 height 21
drag, startPoint x: 371, startPoint y: 278, endPoint x: 393, endPoint y: 278, distance: 22.2
click at [393, 278] on div "lines make a huge difference. · · · [S] um, that's another full topic in itself…" at bounding box center [390, 295] width 572 height 54
click at [313, 253] on span "Delete" at bounding box center [307, 250] width 27 height 12
click at [611, 276] on span "send" at bounding box center [621, 278] width 20 height 18
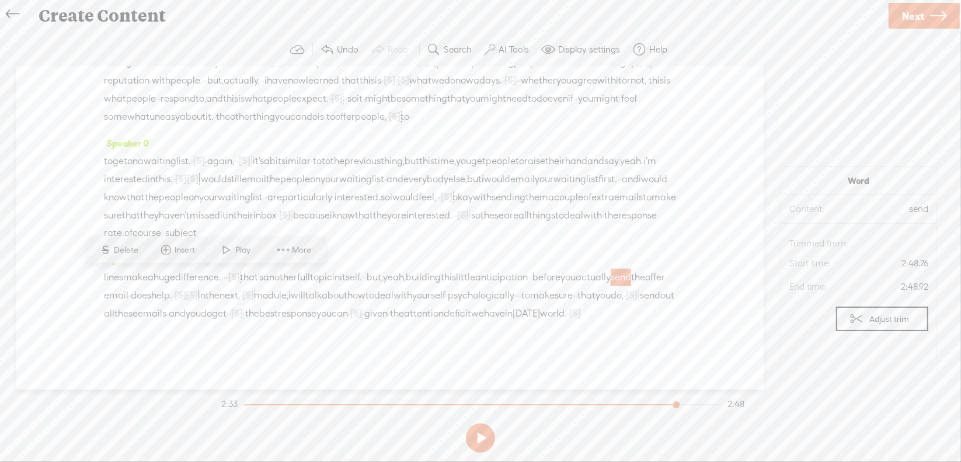
click at [232, 246] on span at bounding box center [227, 249] width 18 height 21
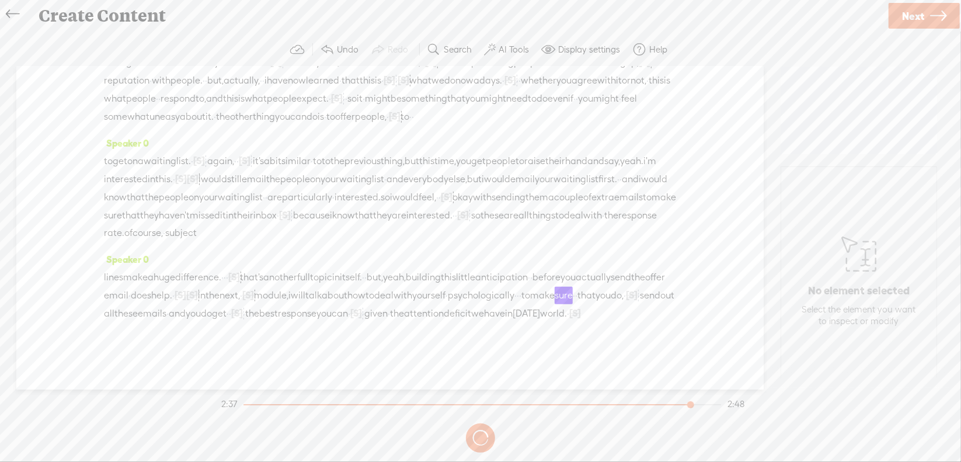
click at [480, 433] on section at bounding box center [480, 438] width 523 height 39
click at [481, 434] on section at bounding box center [480, 438] width 523 height 39
click at [482, 430] on button at bounding box center [480, 437] width 29 height 29
click at [517, 295] on span "·" at bounding box center [518, 296] width 2 height 18
click at [142, 268] on span "Delete" at bounding box center [148, 268] width 27 height 12
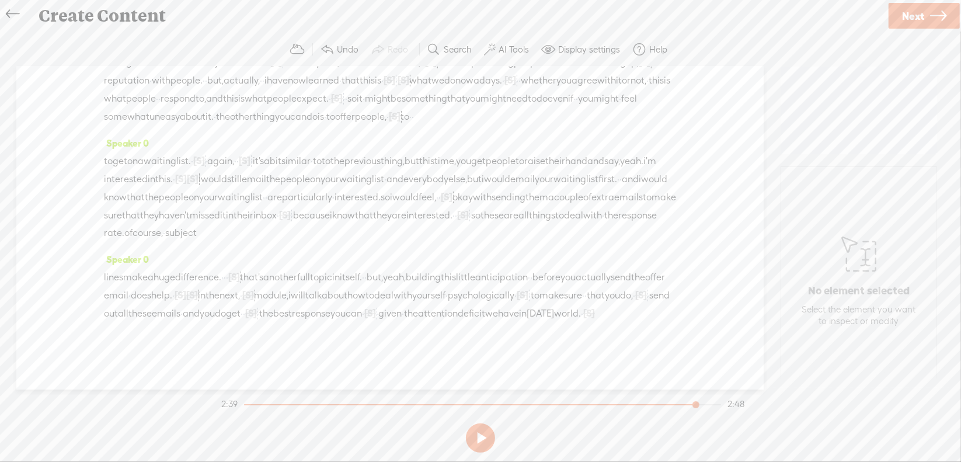
click at [412, 297] on span "yourself" at bounding box center [428, 296] width 33 height 18
click at [163, 267] on span "Play" at bounding box center [161, 268] width 18 height 12
click at [932, 15] on icon at bounding box center [938, 16] width 16 height 30
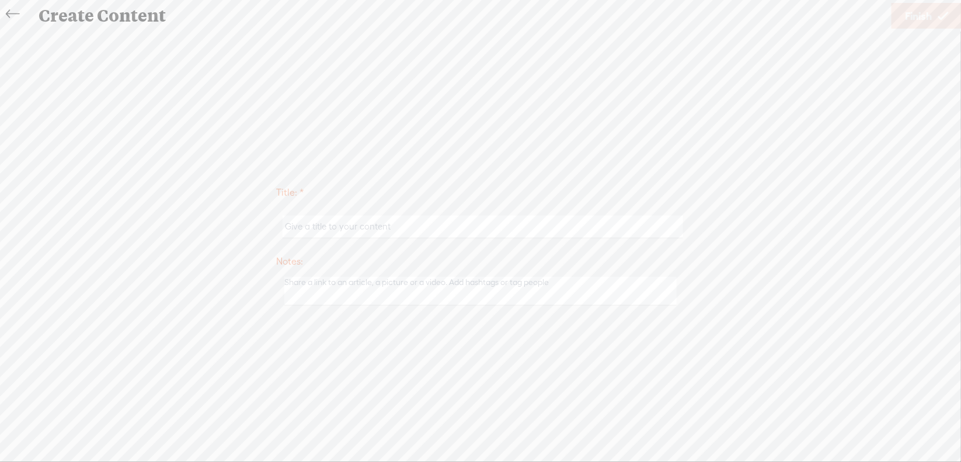
scroll to position [399, 0]
click at [344, 224] on input "text" at bounding box center [483, 226] width 400 height 23
type input "Sales6Mod3"
click at [905, 17] on span "Finish" at bounding box center [918, 16] width 27 height 30
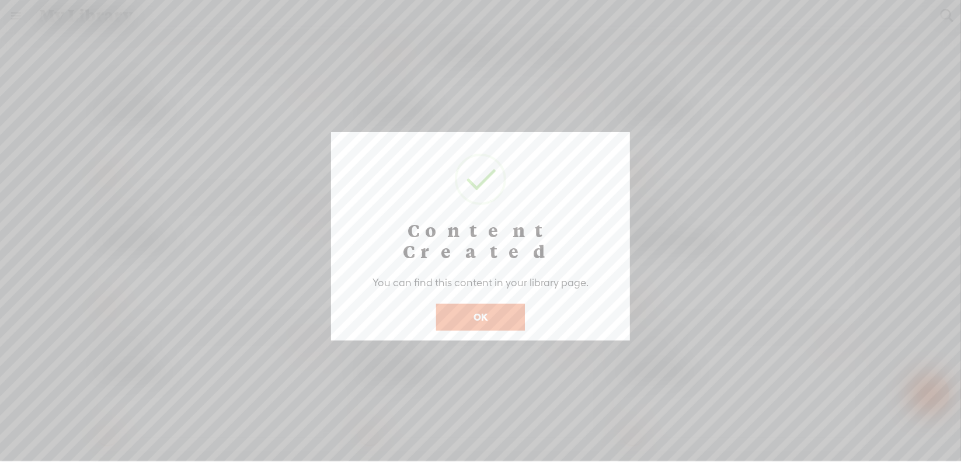
click at [482, 304] on button "OK" at bounding box center [480, 317] width 89 height 27
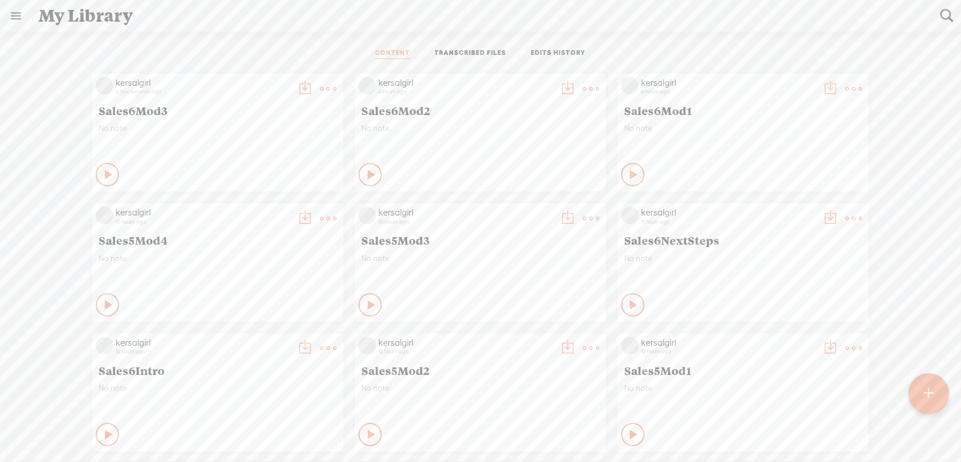
click at [928, 388] on t at bounding box center [929, 394] width 10 height 26
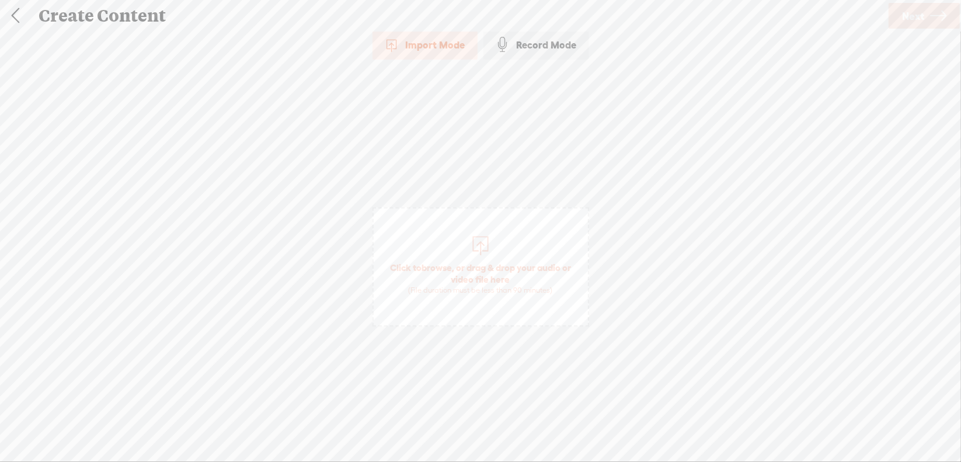
click at [437, 267] on span "browse" at bounding box center [436, 267] width 30 height 11
click at [895, 13] on link "Next" at bounding box center [923, 16] width 71 height 26
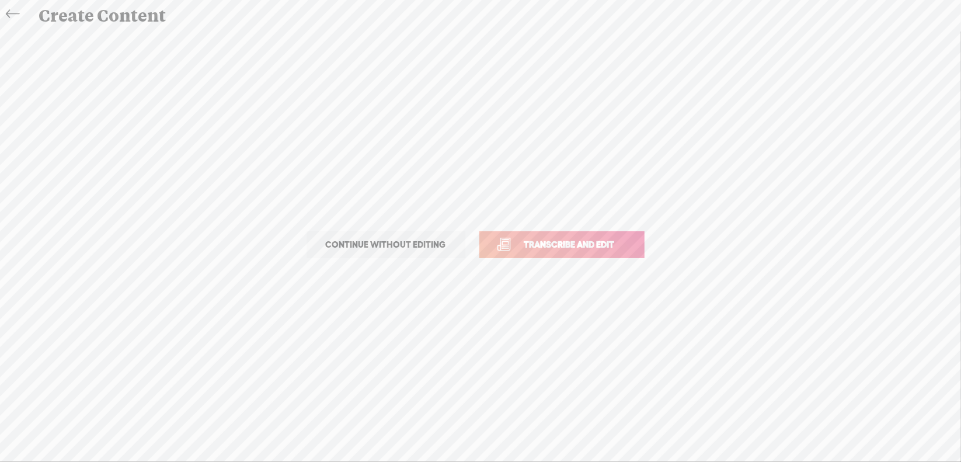
drag, startPoint x: 573, startPoint y: 243, endPoint x: 565, endPoint y: 234, distance: 12.9
click at [573, 243] on span "Transcribe and edit" at bounding box center [569, 244] width 115 height 13
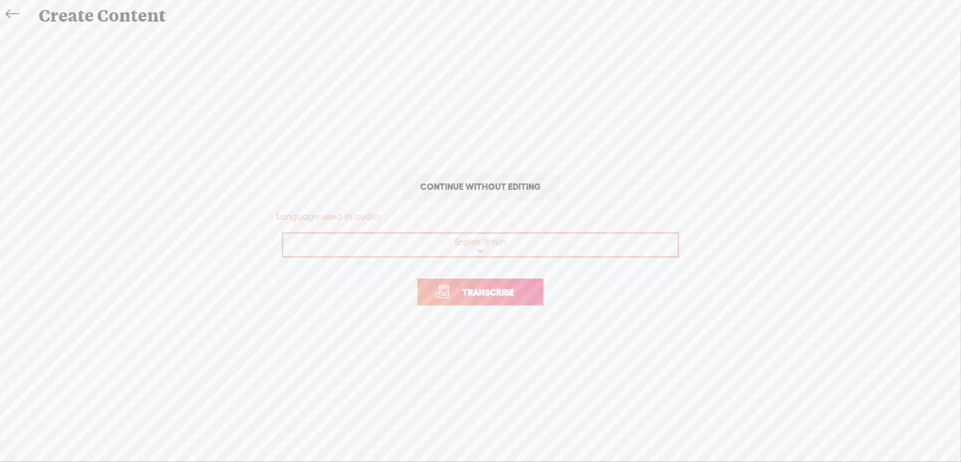
click at [503, 295] on span "Transcribe" at bounding box center [488, 291] width 76 height 13
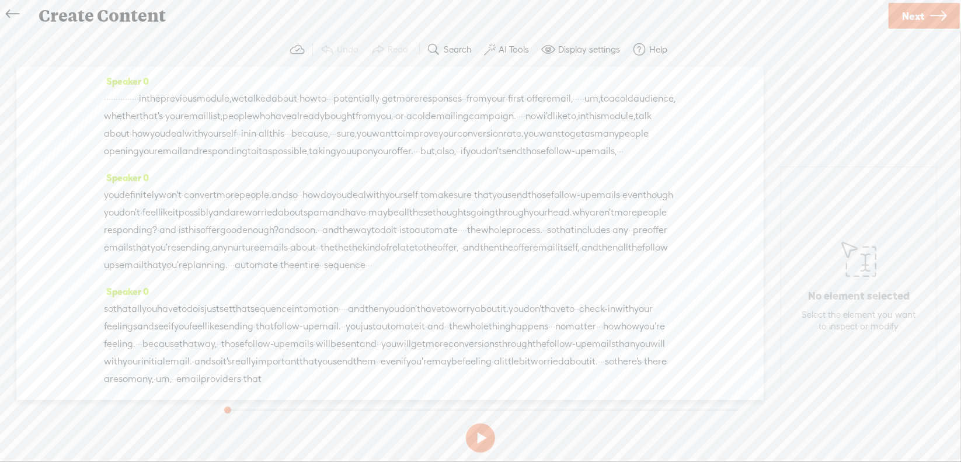
drag, startPoint x: 109, startPoint y: 97, endPoint x: 198, endPoint y: 99, distance: 89.3
click at [198, 99] on div "· · · · · · · · · · · · · · · in the previous module, we talked about · how to …" at bounding box center [390, 125] width 572 height 70
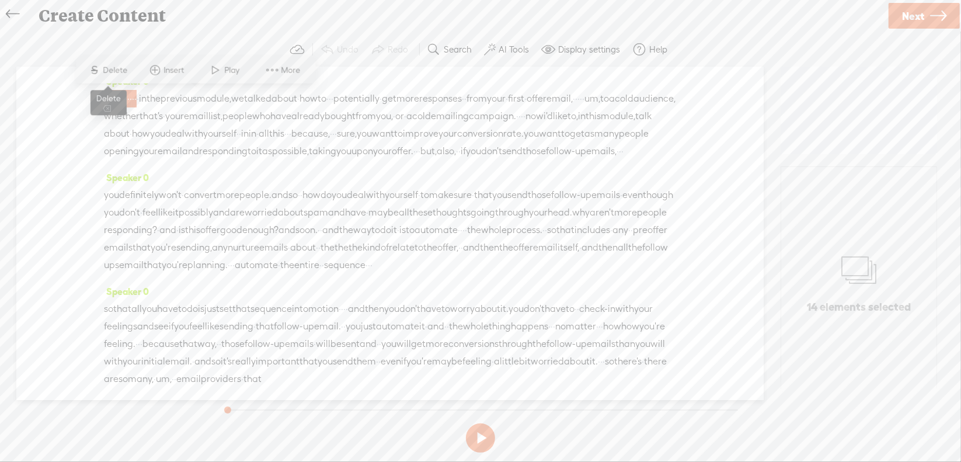
click at [128, 71] on span "Delete" at bounding box center [116, 70] width 27 height 12
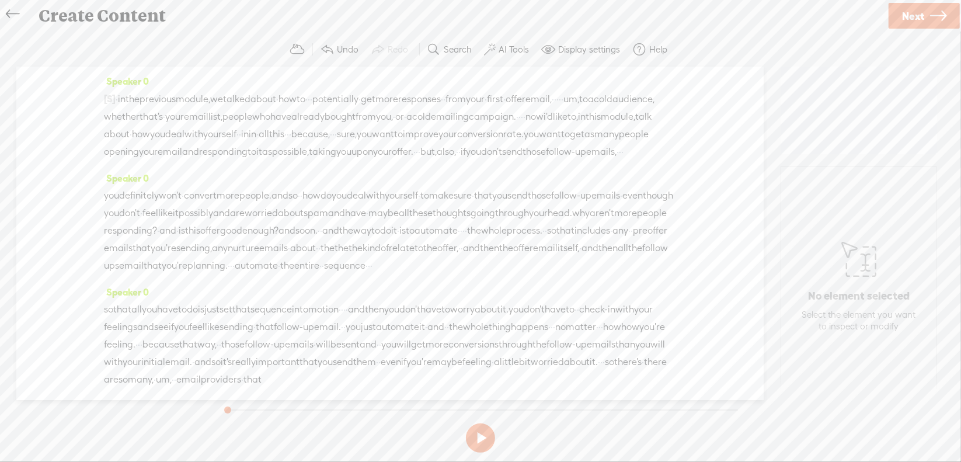
click at [310, 96] on span "·" at bounding box center [309, 99] width 2 height 18
click at [284, 71] on span "Delete" at bounding box center [286, 70] width 27 height 12
drag, startPoint x: 158, startPoint y: 117, endPoint x: 177, endPoint y: 116, distance: 19.3
click at [177, 116] on div "[S] · · · · · · · · · · · · · · · in the previous module, we talked about · how…" at bounding box center [390, 125] width 572 height 71
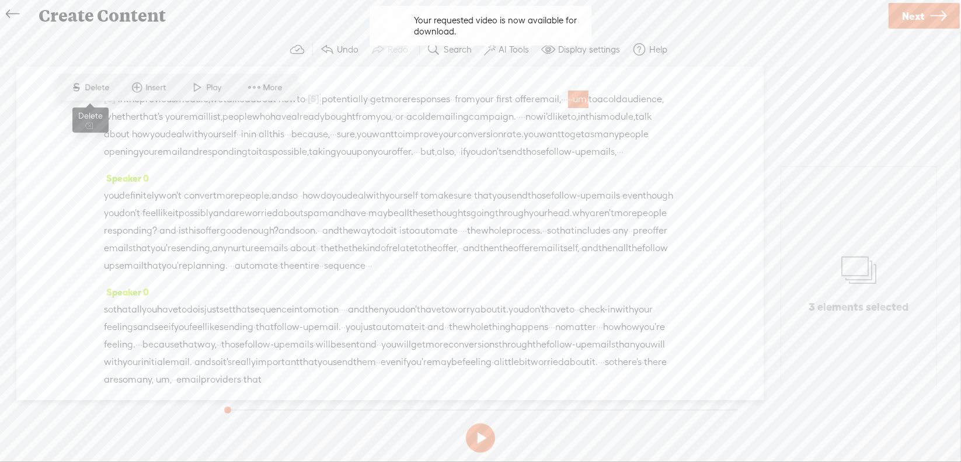
click at [102, 92] on span "Delete" at bounding box center [98, 88] width 27 height 12
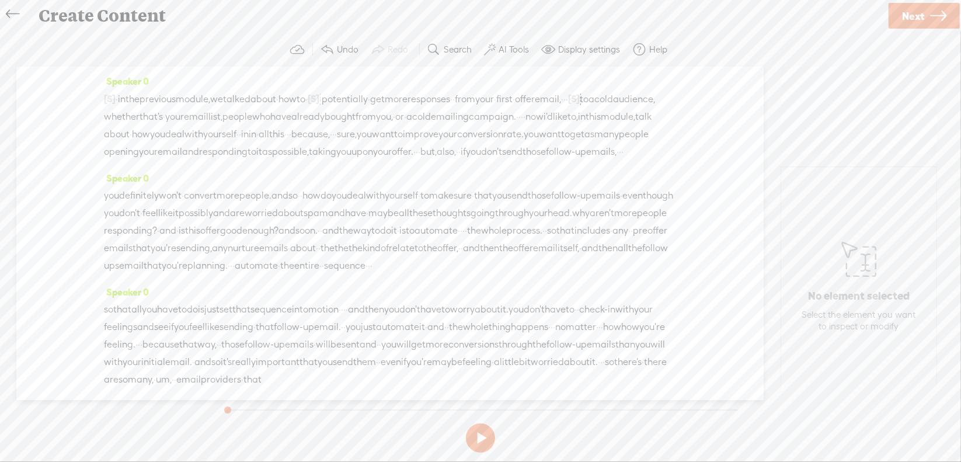
click at [521, 126] on span "·" at bounding box center [522, 117] width 2 height 18
click at [133, 102] on span "Delete" at bounding box center [133, 105] width 27 height 12
click at [289, 133] on span "·" at bounding box center [288, 135] width 2 height 18
click at [560, 106] on span "Delete" at bounding box center [562, 105] width 27 height 12
click at [341, 144] on span "·" at bounding box center [342, 136] width 2 height 18
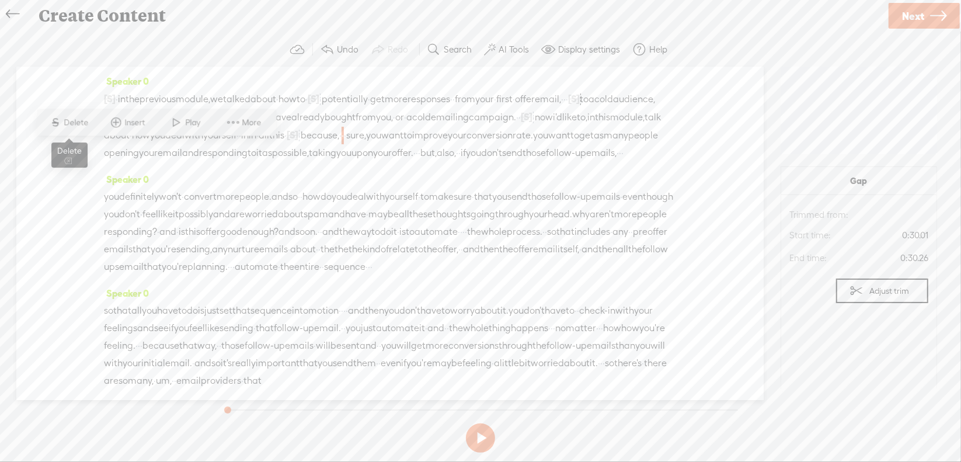
click at [83, 127] on span "Delete" at bounding box center [77, 123] width 27 height 12
click at [416, 162] on span "·" at bounding box center [417, 153] width 2 height 18
click at [287, 143] on span "Delete" at bounding box center [296, 140] width 27 height 12
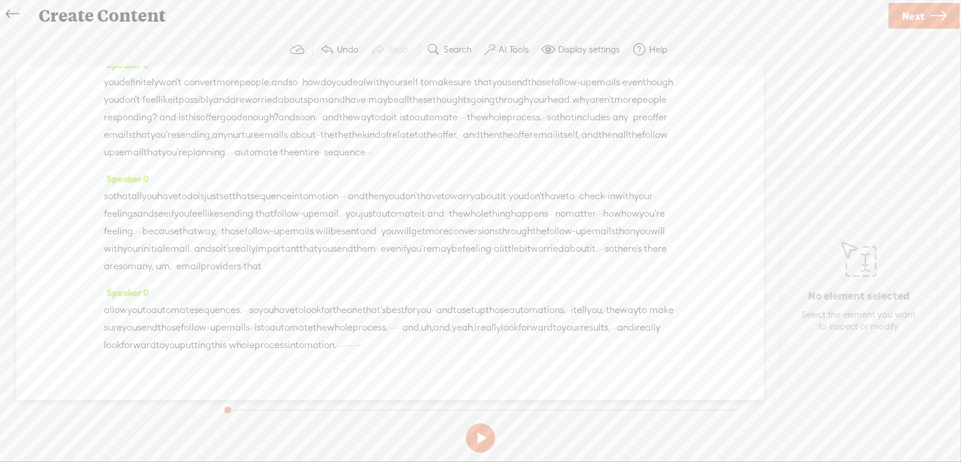
scroll to position [117, 0]
click at [213, 107] on span "possibly" at bounding box center [196, 98] width 34 height 18
click at [278, 106] on span "Delete" at bounding box center [288, 102] width 27 height 12
click at [460, 125] on span "·" at bounding box center [461, 116] width 2 height 18
click at [226, 141] on span "Delete" at bounding box center [212, 137] width 27 height 12
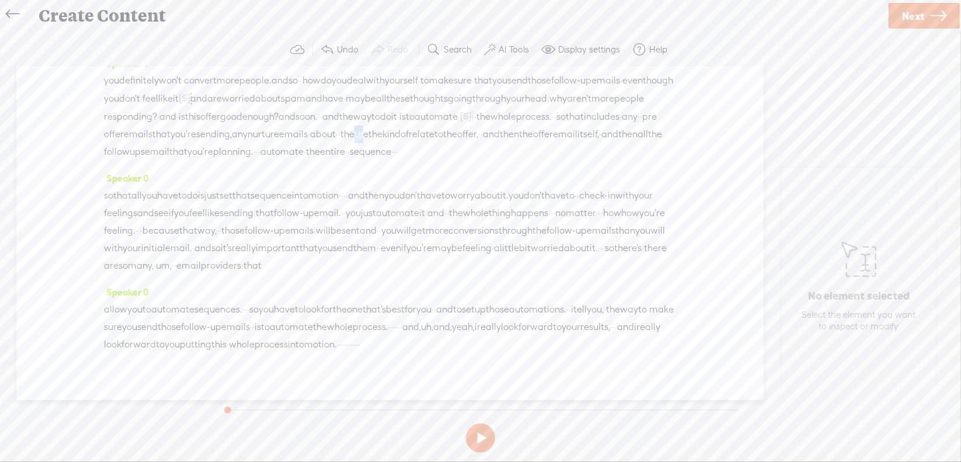
drag, startPoint x: 293, startPoint y: 183, endPoint x: 307, endPoint y: 184, distance: 14.1
click at [307, 161] on div "you definitely won't · convert more people. and so · · how do you deal with you…" at bounding box center [390, 116] width 572 height 89
click at [231, 155] on span "Delete" at bounding box center [230, 155] width 27 height 12
click at [232, 161] on span "·" at bounding box center [231, 153] width 2 height 18
click at [228, 177] on span "Delete" at bounding box center [227, 172] width 27 height 12
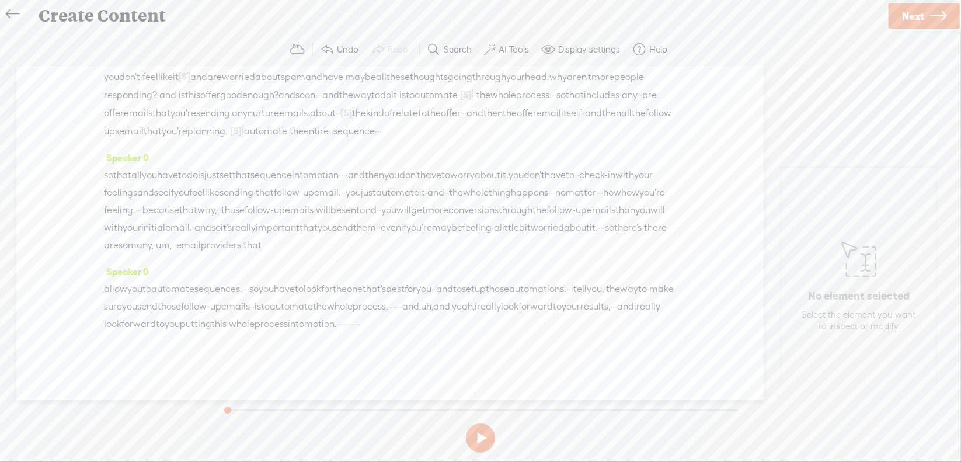
scroll to position [175, 0]
click at [379, 140] on span "·" at bounding box center [378, 132] width 2 height 18
click at [399, 117] on span "S" at bounding box center [394, 113] width 18 height 21
click at [346, 184] on span "·" at bounding box center [344, 175] width 2 height 18
click at [323, 154] on span "S" at bounding box center [316, 157] width 18 height 21
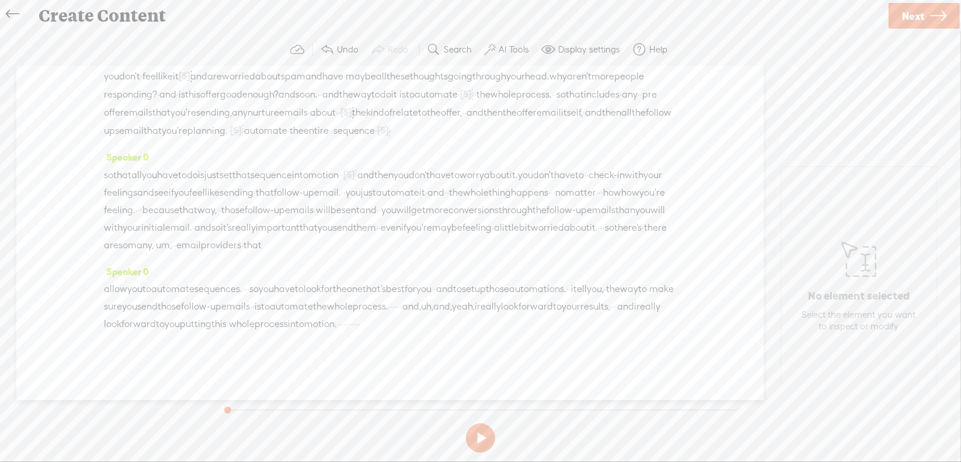
click at [550, 201] on span "·" at bounding box center [551, 193] width 2 height 18
click at [205, 196] on span "Delete" at bounding box center [193, 193] width 27 height 12
click at [608, 201] on span "·" at bounding box center [609, 193] width 2 height 18
click at [269, 194] on span "Delete" at bounding box center [271, 193] width 27 height 12
click at [166, 219] on span "·" at bounding box center [164, 210] width 2 height 18
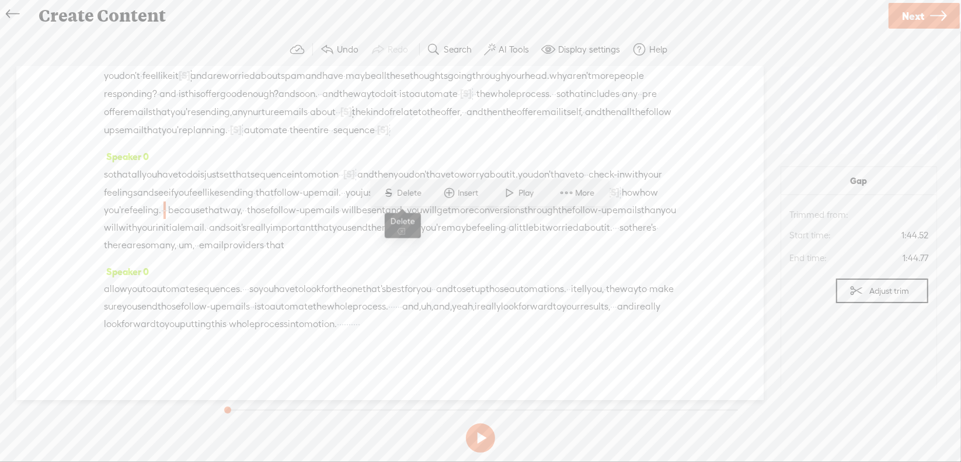
click at [421, 197] on span "Delete" at bounding box center [411, 193] width 27 height 12
click at [630, 236] on span "·" at bounding box center [631, 228] width 2 height 18
click at [49, 242] on span "Delete" at bounding box center [43, 246] width 27 height 12
drag, startPoint x: 134, startPoint y: 232, endPoint x: 173, endPoint y: 226, distance: 39.5
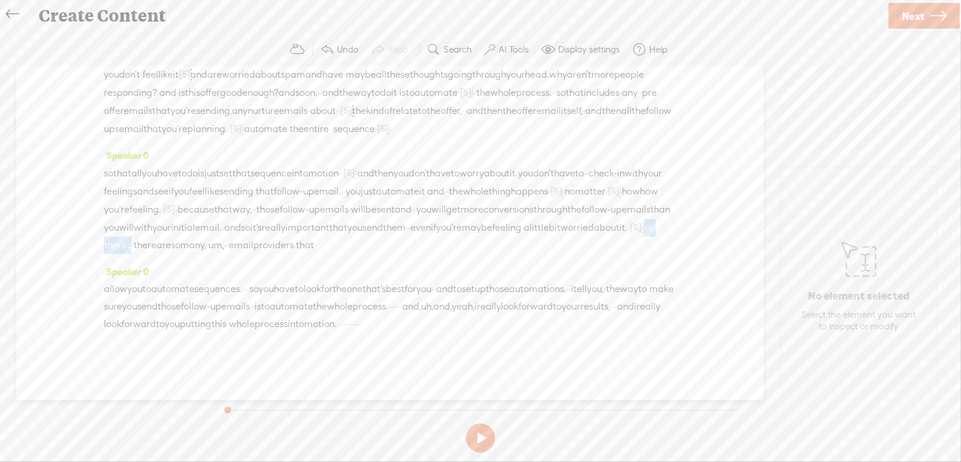
click at [173, 226] on div "so that all you have to do is just set that sequence into motion · · [S] · · an…" at bounding box center [390, 209] width 572 height 90
click at [92, 199] on span "Delete" at bounding box center [84, 199] width 27 height 12
click at [247, 280] on span "·" at bounding box center [246, 289] width 2 height 18
click at [197, 247] on span "Delete" at bounding box center [193, 243] width 27 height 12
drag, startPoint x: 120, startPoint y: 307, endPoint x: 224, endPoint y: 299, distance: 104.8
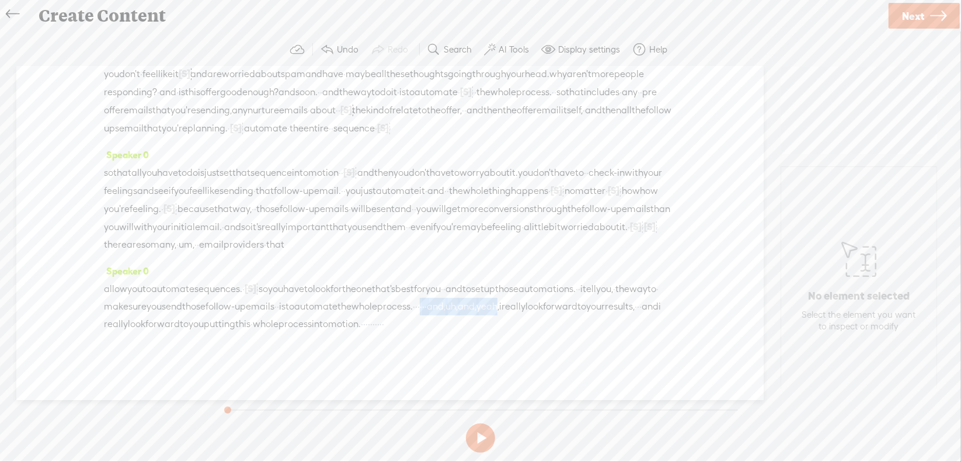
click at [227, 299] on div "allow you to automate sequences. · [S] · · · so you have to look for the one th…" at bounding box center [390, 306] width 572 height 53
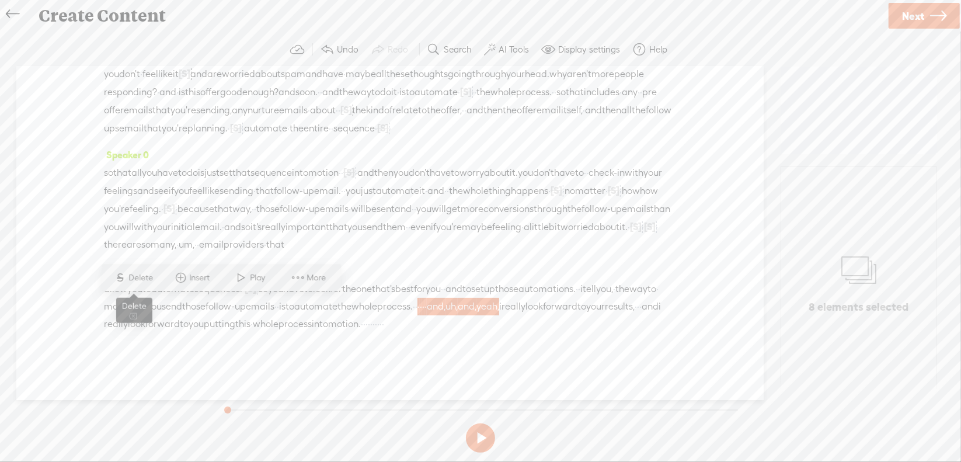
click at [132, 270] on span "S Delete" at bounding box center [133, 277] width 58 height 21
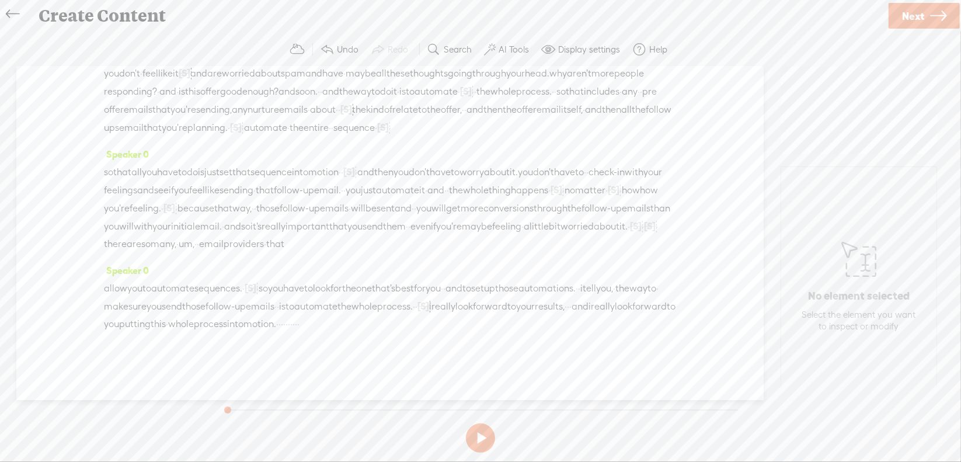
click at [567, 305] on span "·" at bounding box center [568, 307] width 2 height 18
click at [232, 273] on span "Delete" at bounding box center [227, 278] width 27 height 12
drag, startPoint x: 104, startPoint y: 325, endPoint x: 163, endPoint y: 322, distance: 59.0
click at [163, 322] on div "allow you to automate sequences. · [S] · · · so you have to look for the one th…" at bounding box center [390, 306] width 572 height 54
click at [82, 292] on span "Delete" at bounding box center [82, 295] width 27 height 12
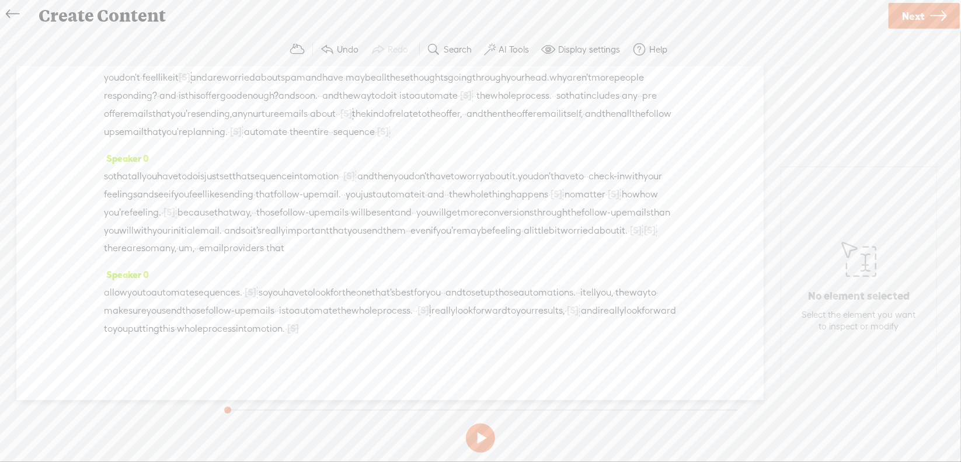
scroll to position [0, 0]
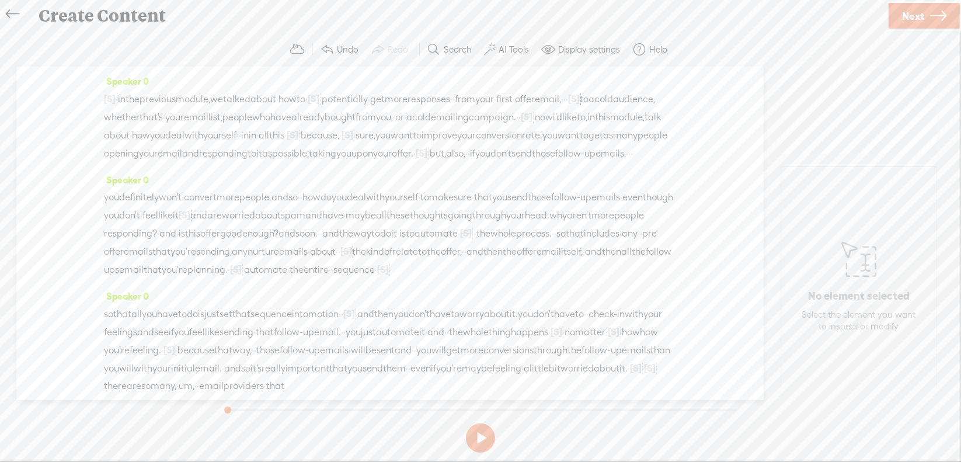
click at [118, 100] on span "·" at bounding box center [117, 99] width 2 height 18
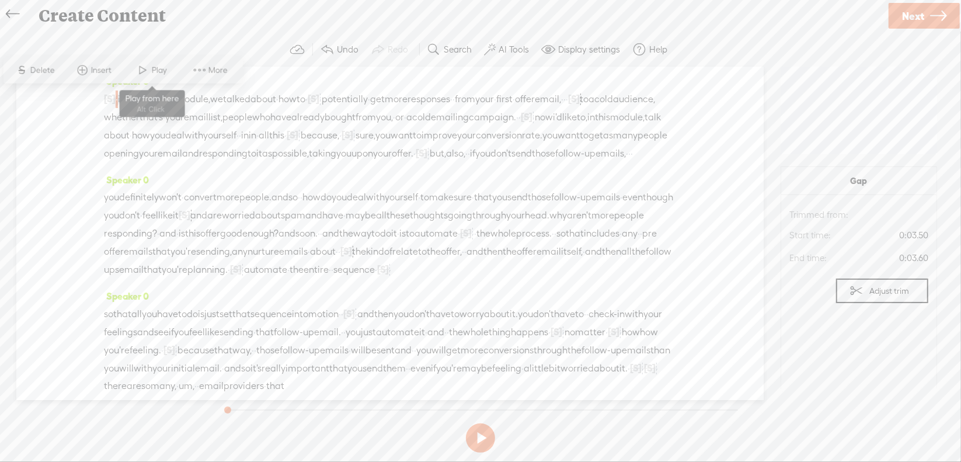
click at [152, 74] on span "Play" at bounding box center [152, 70] width 58 height 21
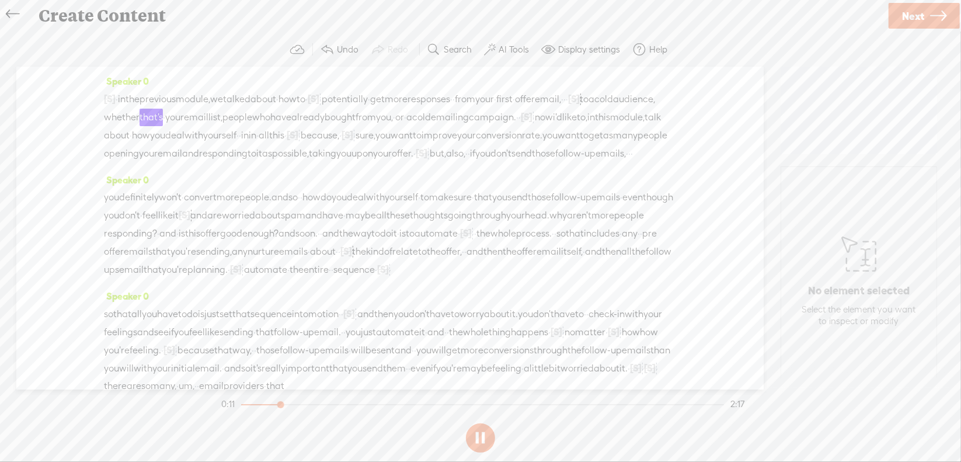
click at [482, 437] on button at bounding box center [480, 437] width 29 height 29
click at [566, 108] on span "·" at bounding box center [567, 99] width 2 height 18
click at [72, 83] on span "Delete" at bounding box center [71, 88] width 27 height 12
click at [535, 108] on span "email," at bounding box center [548, 99] width 26 height 18
click at [156, 88] on span "Play" at bounding box center [161, 88] width 18 height 12
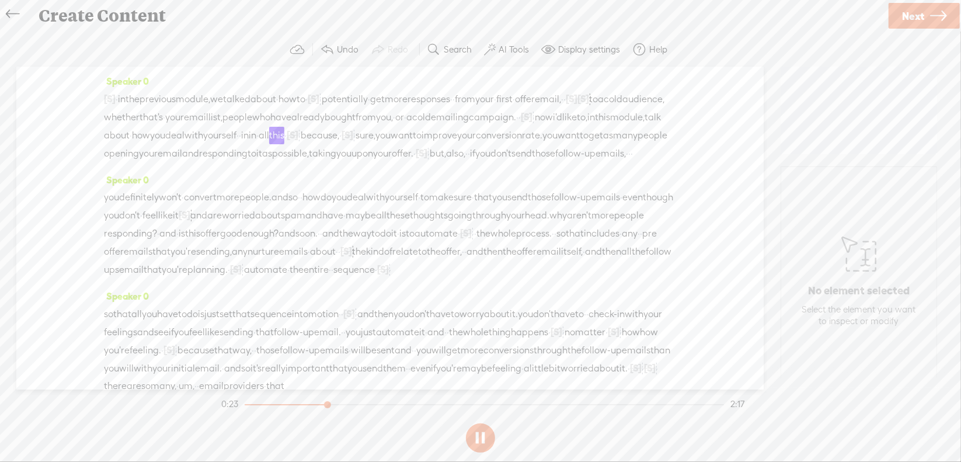
click at [482, 435] on section at bounding box center [480, 438] width 523 height 39
click at [0, 0] on button at bounding box center [0, 0] width 0 height 0
click at [249, 133] on span "in" at bounding box center [245, 136] width 8 height 18
click at [517, 99] on span "S Delete" at bounding box center [508, 105] width 58 height 21
click at [150, 132] on span "how" at bounding box center [141, 136] width 18 height 18
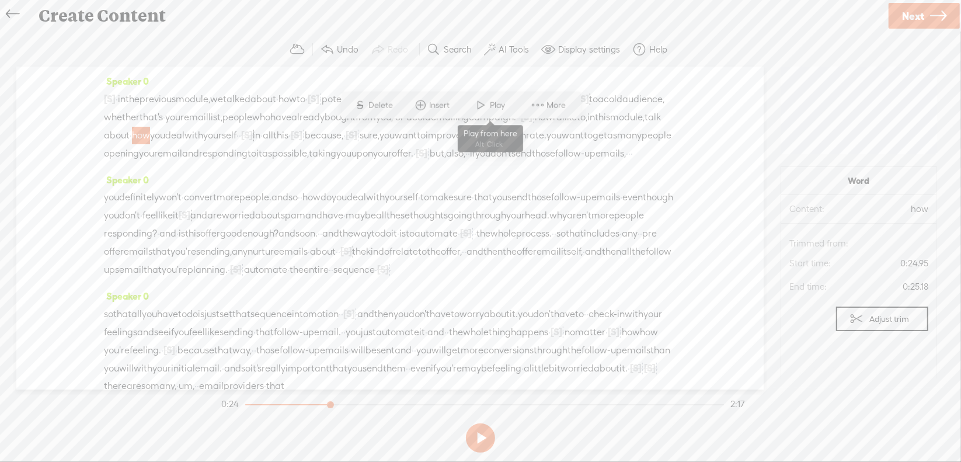
click at [486, 109] on span at bounding box center [482, 105] width 18 height 21
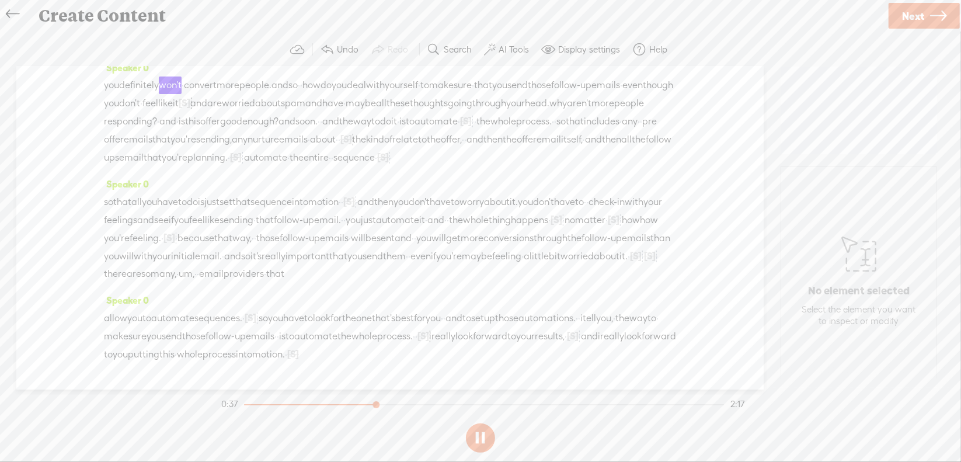
scroll to position [117, 0]
click at [478, 437] on button at bounding box center [480, 437] width 29 height 29
click at [190, 103] on span "[S]" at bounding box center [185, 98] width 12 height 11
click at [351, 102] on span at bounding box center [340, 102] width 26 height 24
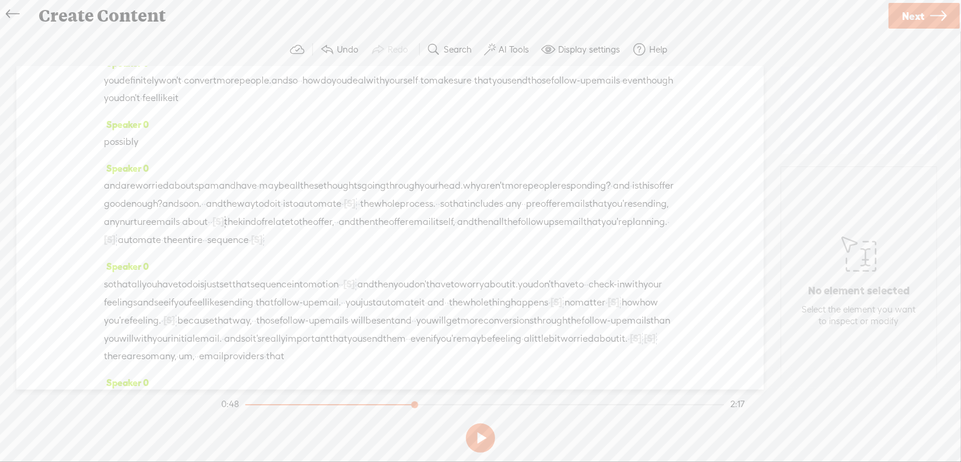
drag, startPoint x: 220, startPoint y: 134, endPoint x: 228, endPoint y: 124, distance: 12.0
click at [643, 89] on span "though" at bounding box center [658, 81] width 30 height 18
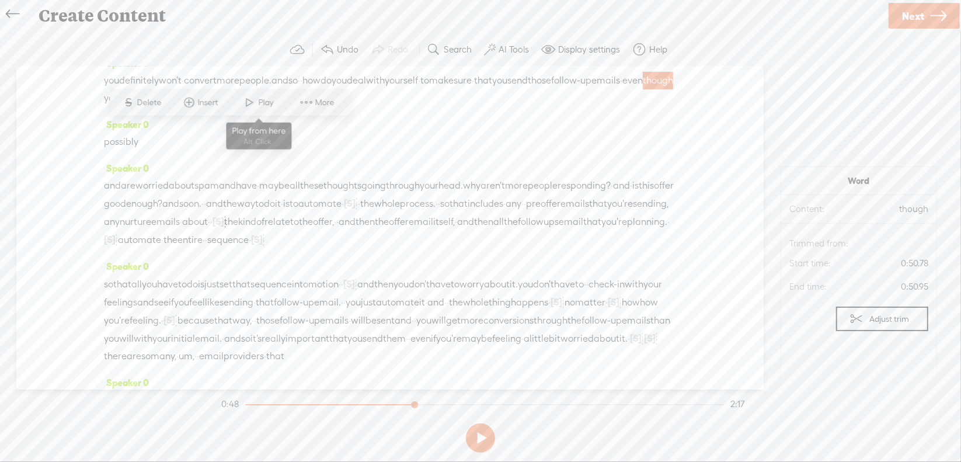
click at [244, 106] on span at bounding box center [250, 102] width 18 height 21
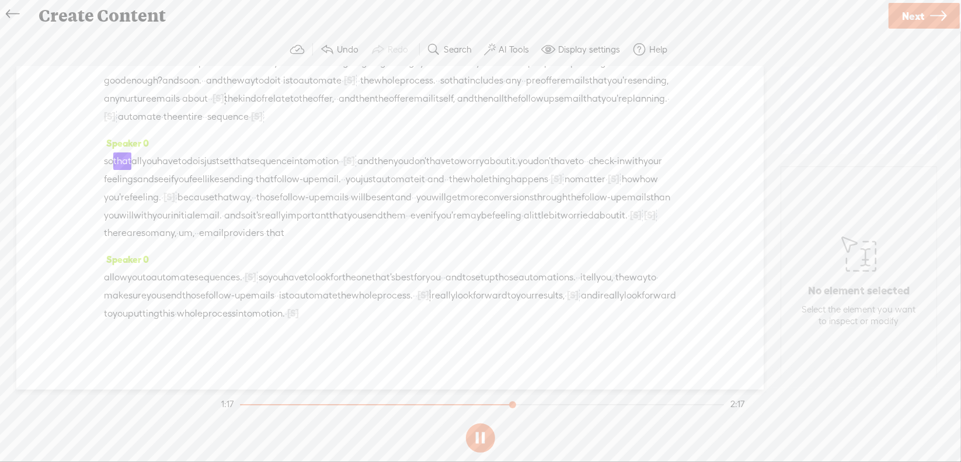
scroll to position [292, 0]
click at [477, 441] on button at bounding box center [480, 437] width 29 height 29
click at [622, 188] on span "how" at bounding box center [631, 179] width 18 height 18
click at [305, 163] on span "Delete" at bounding box center [301, 165] width 27 height 12
click at [564, 188] on span "no" at bounding box center [569, 179] width 11 height 18
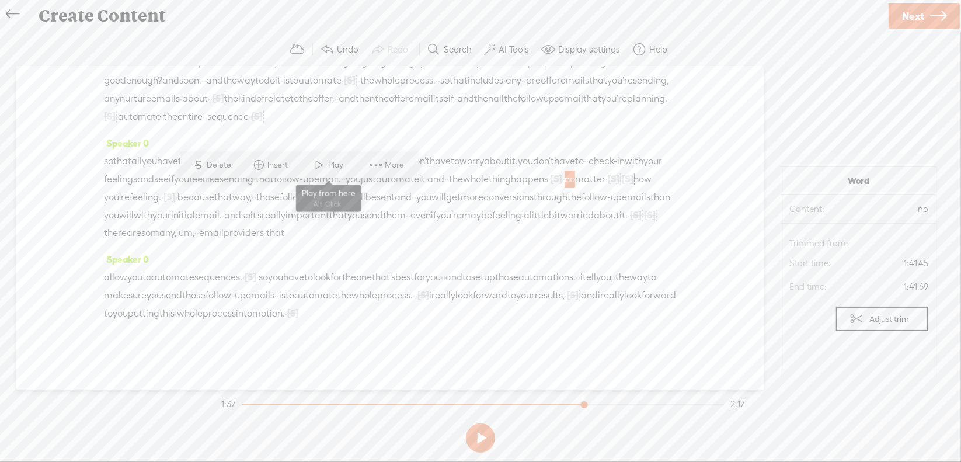
click at [325, 168] on span at bounding box center [320, 164] width 18 height 21
click at [479, 433] on button at bounding box center [480, 437] width 29 height 29
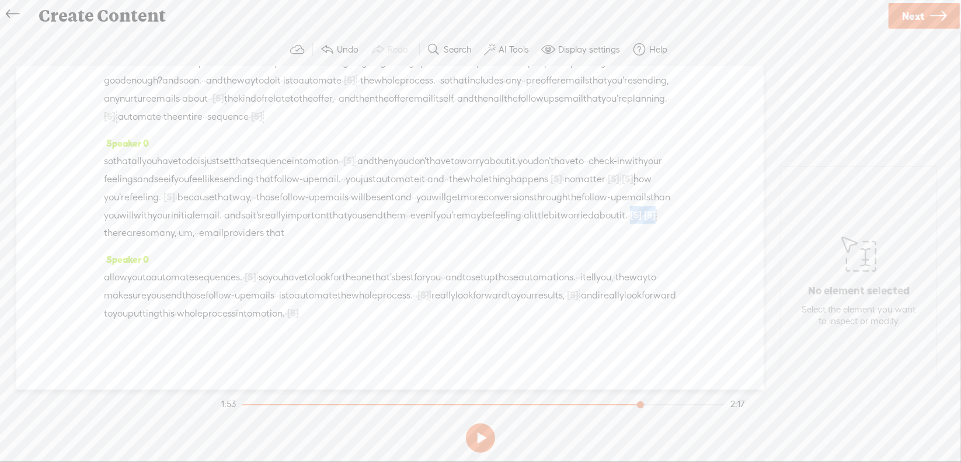
drag, startPoint x: 106, startPoint y: 245, endPoint x: 143, endPoint y: 245, distance: 36.8
click at [143, 242] on div "so that all you have to do is just set that sequence into motion · · [S] · · an…" at bounding box center [390, 197] width 572 height 90
click at [64, 220] on span "Delete" at bounding box center [61, 217] width 27 height 12
click at [642, 224] on span "there" at bounding box center [653, 216] width 23 height 18
click at [594, 222] on span "worried" at bounding box center [576, 216] width 33 height 18
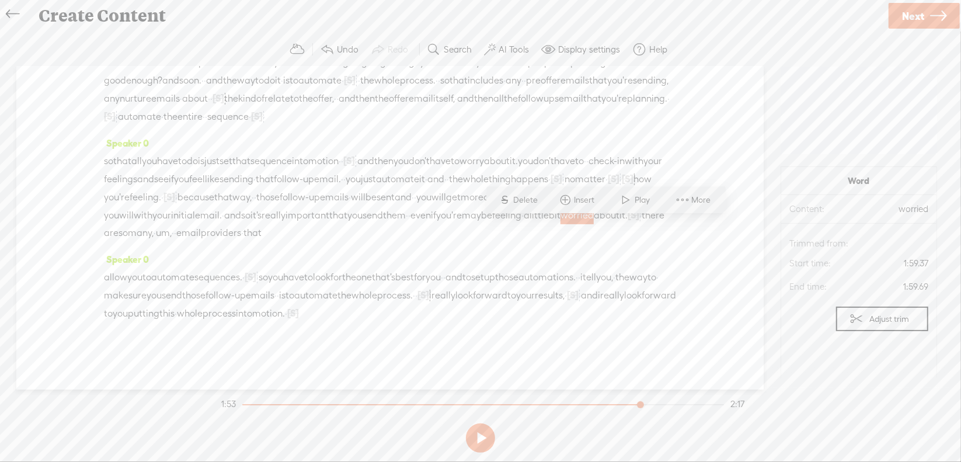
click at [630, 198] on span at bounding box center [627, 199] width 18 height 21
click at [486, 441] on section at bounding box center [480, 438] width 523 height 39
click at [485, 440] on section at bounding box center [480, 438] width 523 height 39
click at [0, 0] on button at bounding box center [0, 0] width 0 height 0
click at [480, 433] on button at bounding box center [480, 437] width 29 height 29
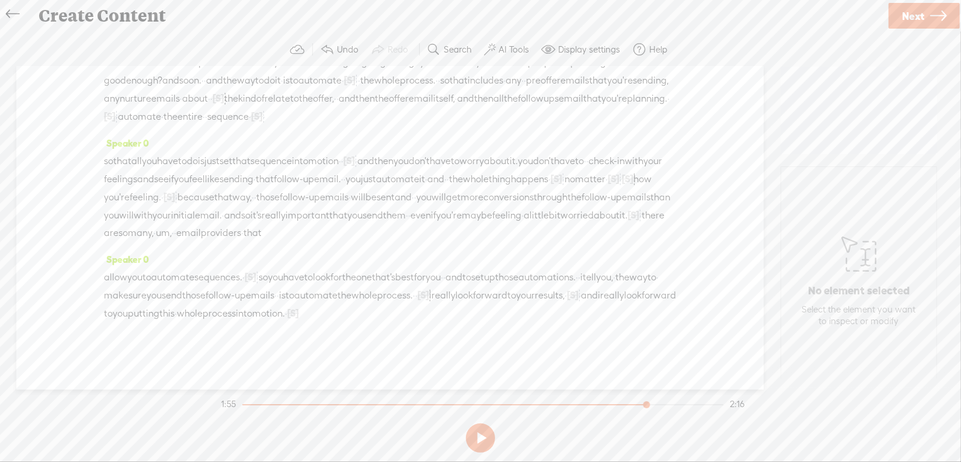
click at [639, 224] on span "·" at bounding box center [640, 216] width 2 height 18
click at [51, 219] on span "Delete" at bounding box center [43, 217] width 27 height 12
click at [529, 224] on span "a" at bounding box center [527, 216] width 6 height 18
click at [559, 200] on span at bounding box center [565, 199] width 18 height 21
click at [478, 434] on button at bounding box center [480, 437] width 29 height 29
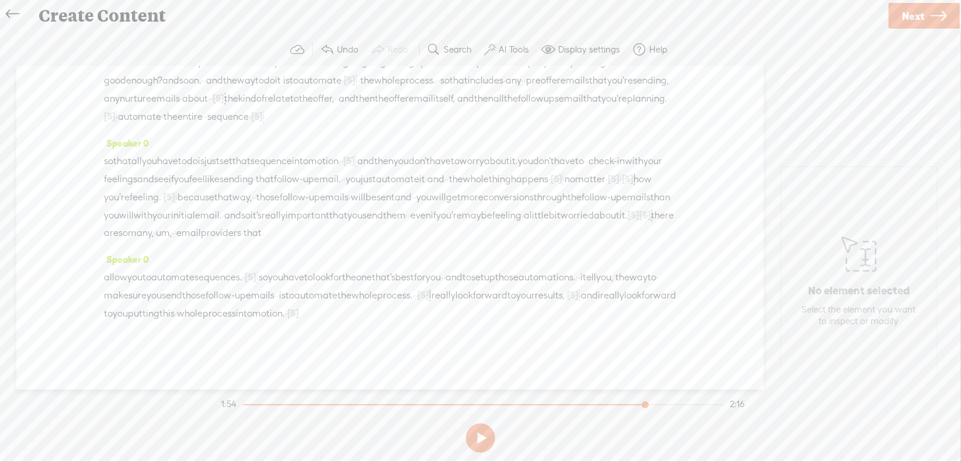
click at [172, 242] on span "um," at bounding box center [164, 233] width 16 height 18
click at [163, 217] on span "Delete" at bounding box center [162, 217] width 27 height 12
click at [651, 224] on span "there" at bounding box center [662, 215] width 23 height 18
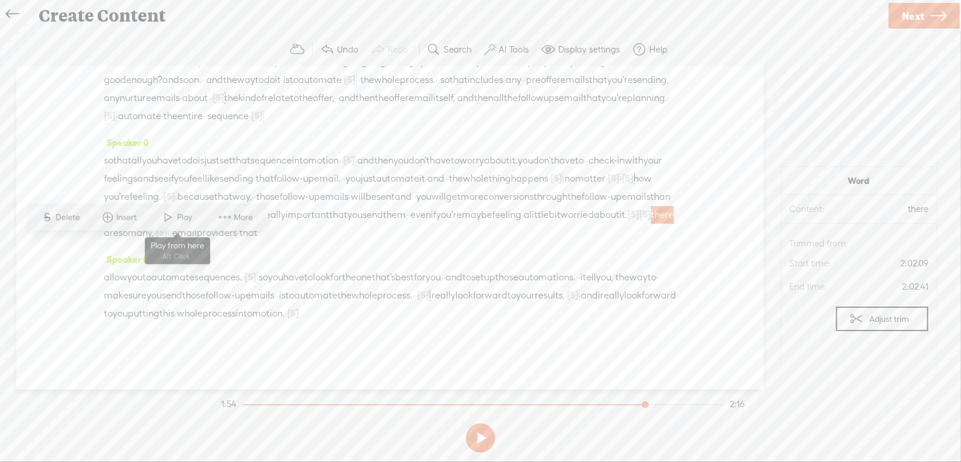
click at [177, 220] on span "Play" at bounding box center [186, 217] width 18 height 12
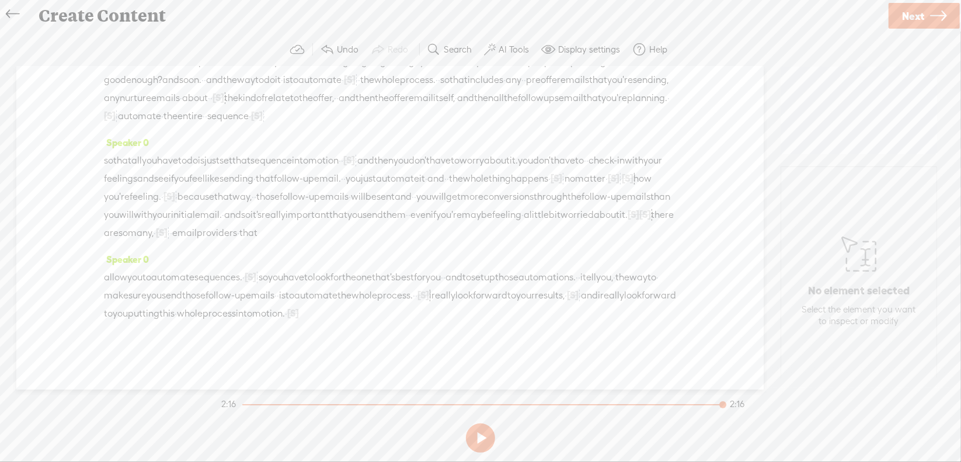
click at [287, 318] on span "[S]" at bounding box center [293, 313] width 12 height 11
click at [92, 310] on span at bounding box center [96, 314] width 26 height 24
drag, startPoint x: 116, startPoint y: 347, endPoint x: 176, endPoint y: 349, distance: 60.7
click at [176, 322] on div "allow you to automate sequences. · [S] · · · so you have to look for the one th…" at bounding box center [390, 296] width 572 height 54
click at [87, 312] on span "Delete" at bounding box center [82, 314] width 27 height 12
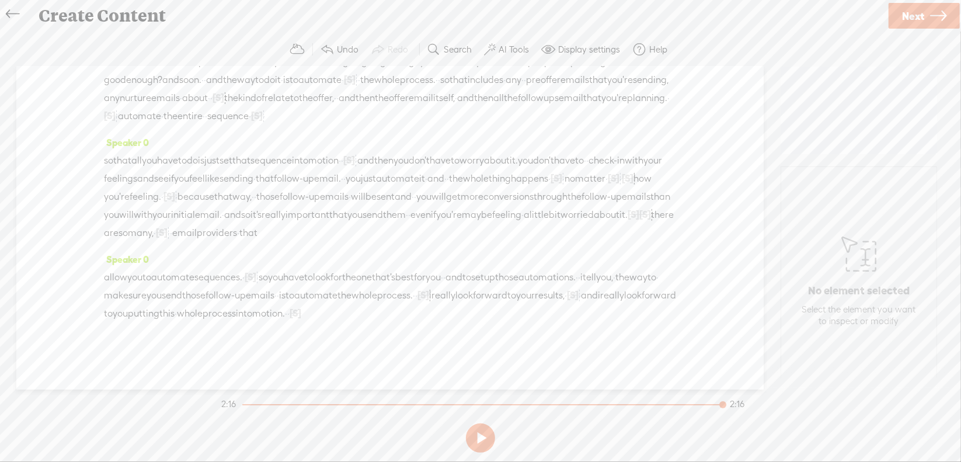
click at [175, 321] on span "this" at bounding box center [166, 314] width 15 height 18
click at [532, 291] on span at bounding box center [540, 296] width 18 height 21
click at [905, 11] on span "Next" at bounding box center [913, 16] width 22 height 30
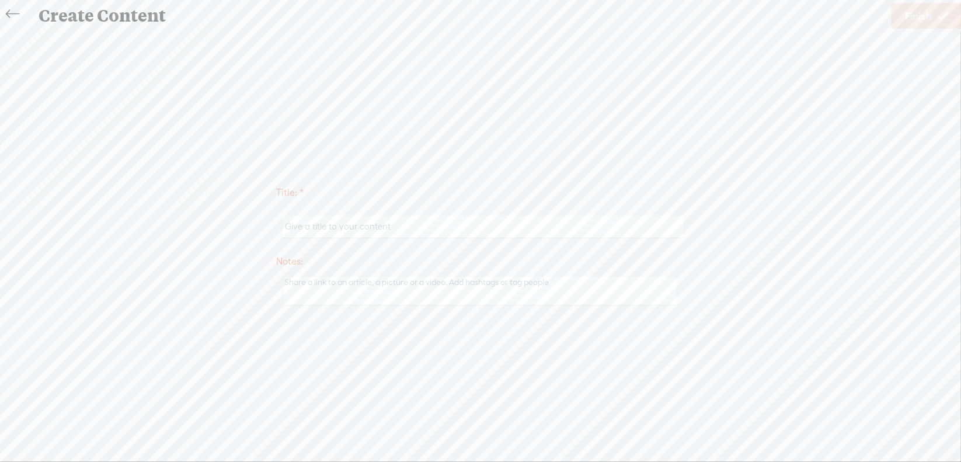
click at [409, 230] on input "text" at bounding box center [483, 226] width 400 height 23
type input "Sales6Mod4"
click at [910, 12] on span "Finish" at bounding box center [918, 16] width 27 height 30
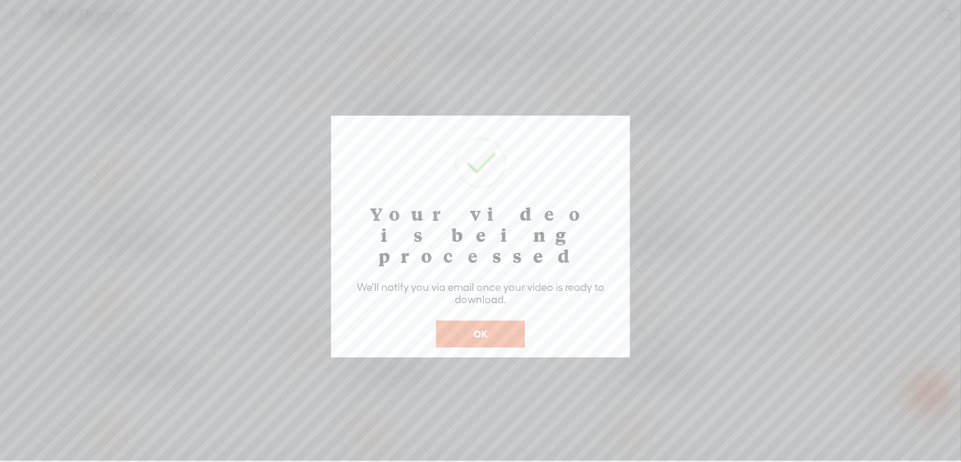
click at [476, 320] on button "OK" at bounding box center [480, 333] width 89 height 27
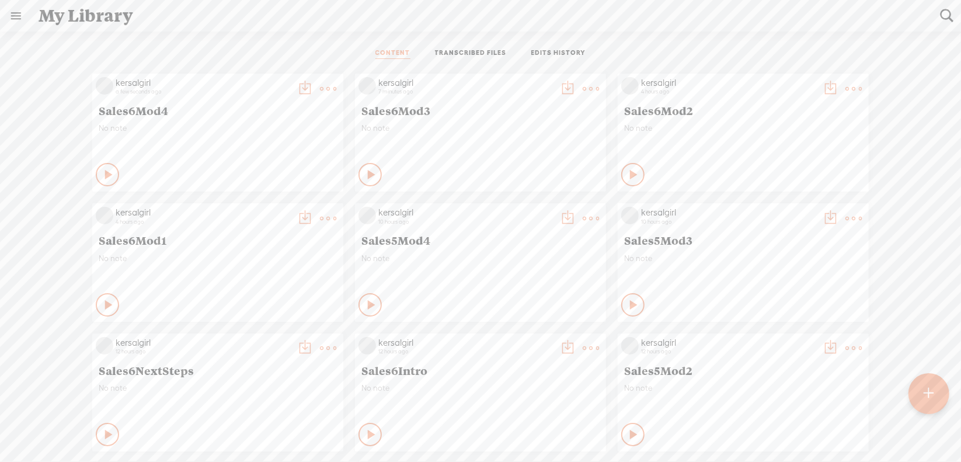
click at [336, 90] on t at bounding box center [328, 89] width 16 height 16
click at [531, 205] on link "Download as..." at bounding box center [526, 207] width 117 height 27
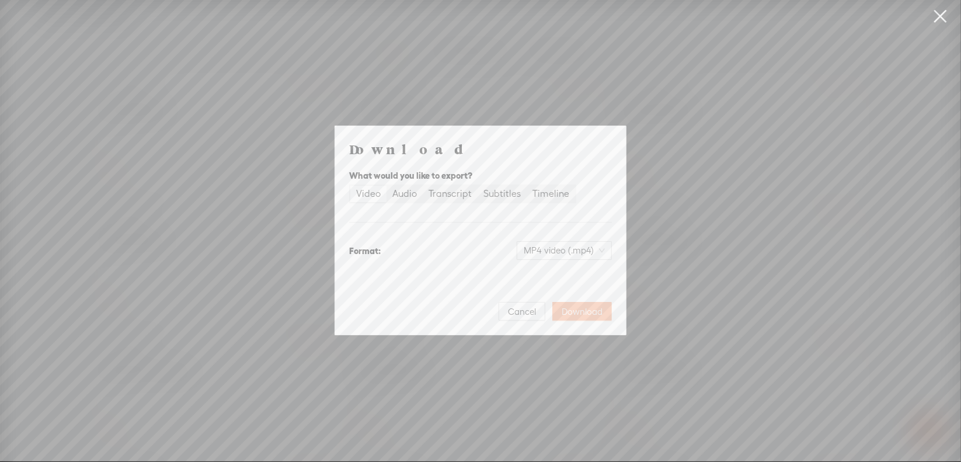
click at [572, 309] on span "Download" at bounding box center [582, 312] width 41 height 12
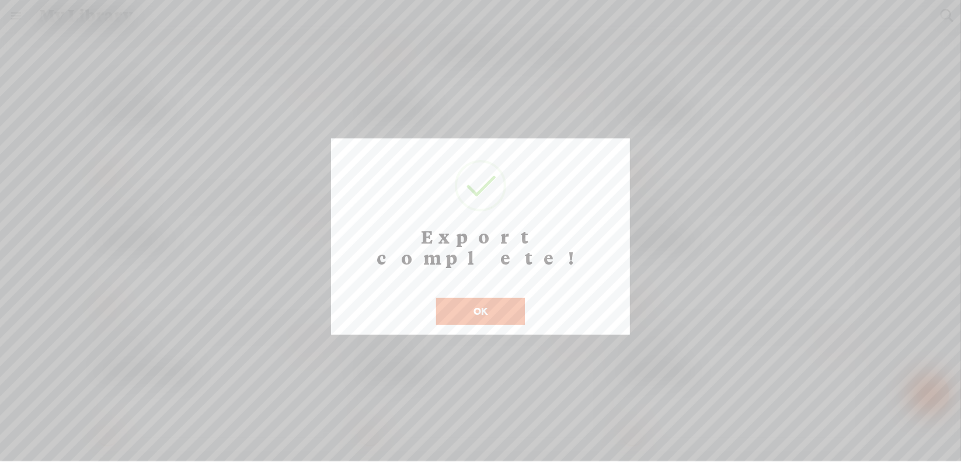
click at [469, 298] on button "OK" at bounding box center [480, 311] width 89 height 27
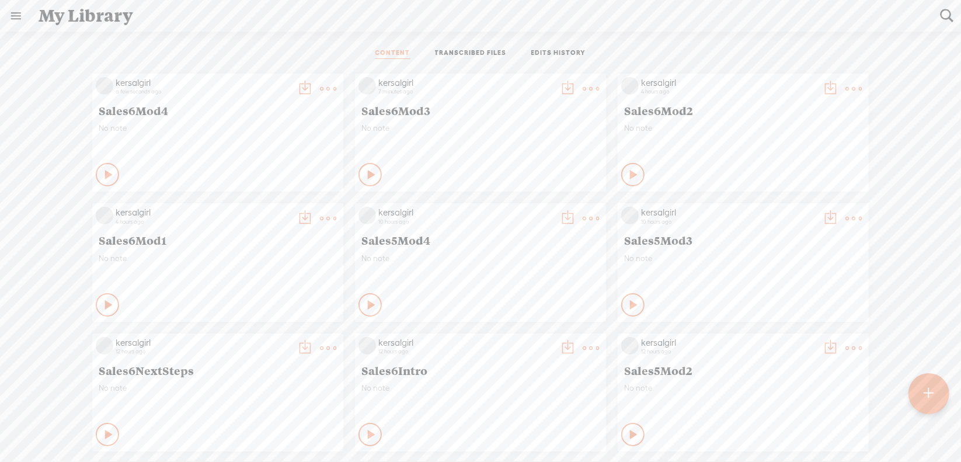
click at [320, 88] on t at bounding box center [328, 89] width 16 height 16
click at [309, 55] on div "CONTENT TRANSCRIBED FILES EDITS HISTORY" at bounding box center [480, 54] width 943 height 28
click at [12, 13] on link at bounding box center [16, 16] width 30 height 30
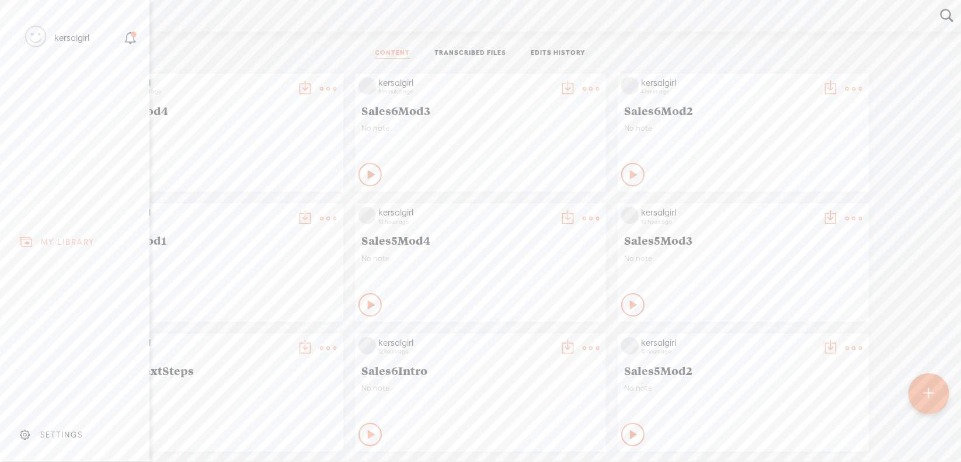
click at [55, 430] on div "SETTINGS" at bounding box center [61, 435] width 43 height 10
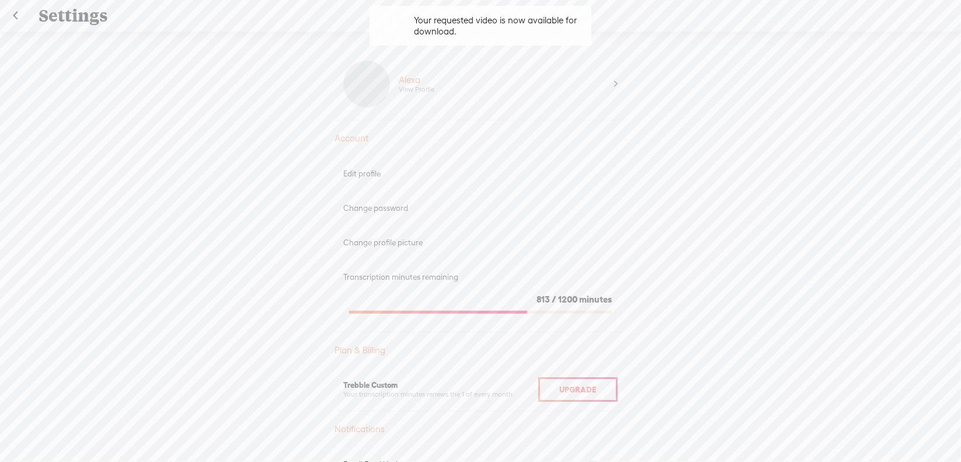
click at [20, 13] on link at bounding box center [15, 16] width 29 height 30
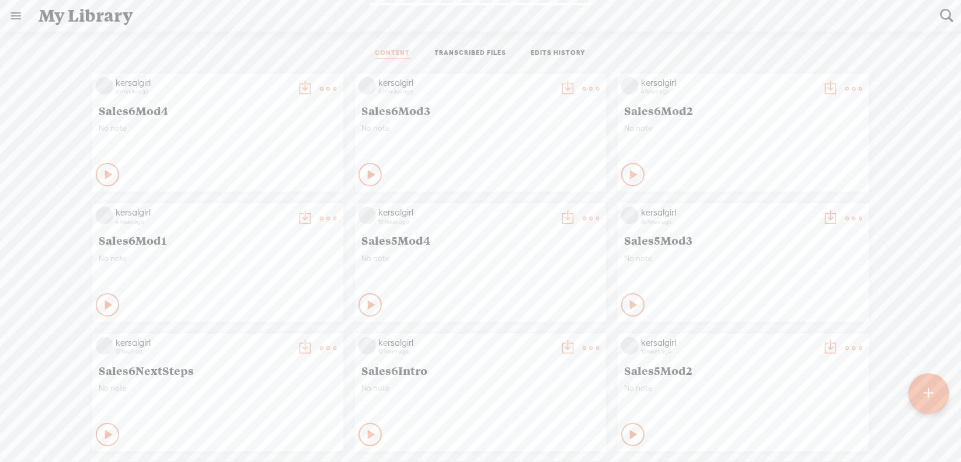
click at [320, 82] on t at bounding box center [328, 89] width 16 height 16
click at [277, 202] on link "Download as..." at bounding box center [263, 207] width 117 height 27
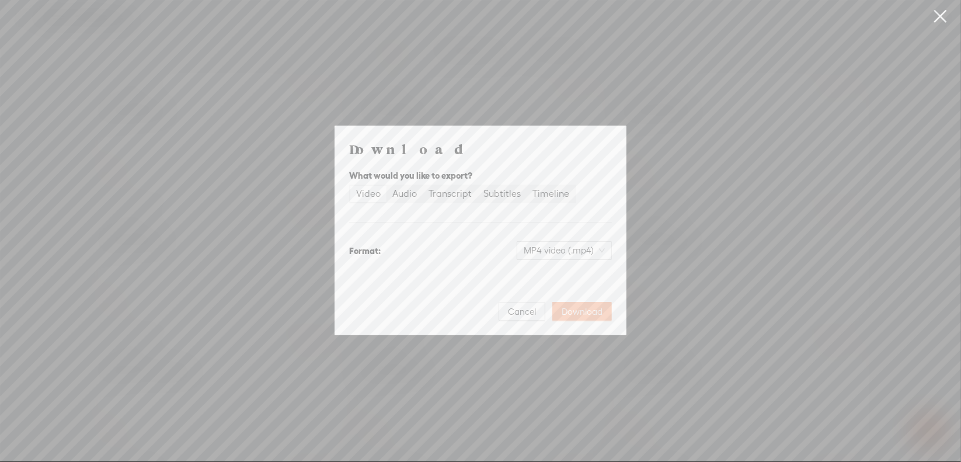
click at [595, 311] on span "Download" at bounding box center [582, 312] width 41 height 12
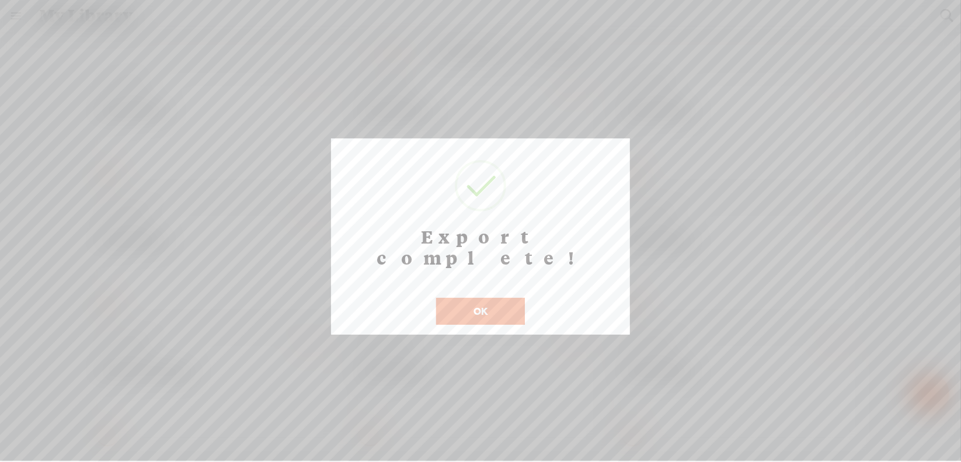
click at [468, 298] on button "OK" at bounding box center [480, 311] width 89 height 27
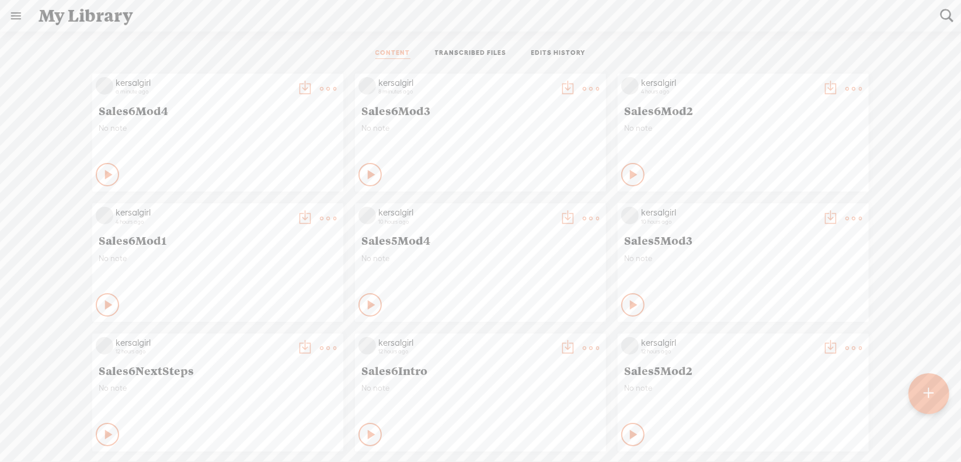
click at [22, 15] on link at bounding box center [16, 16] width 30 height 30
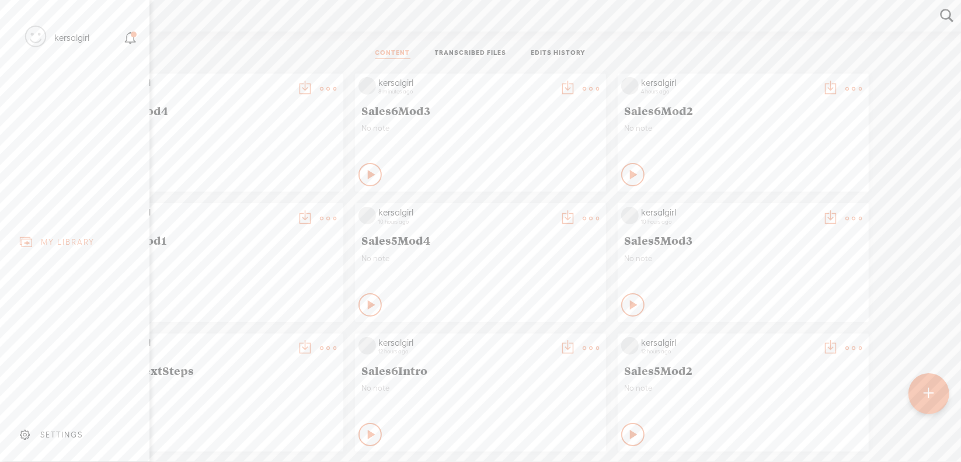
click at [185, 43] on body "You have 813 minutes of transcription remaining. Upgrade to increase your limit…" at bounding box center [480, 230] width 961 height 461
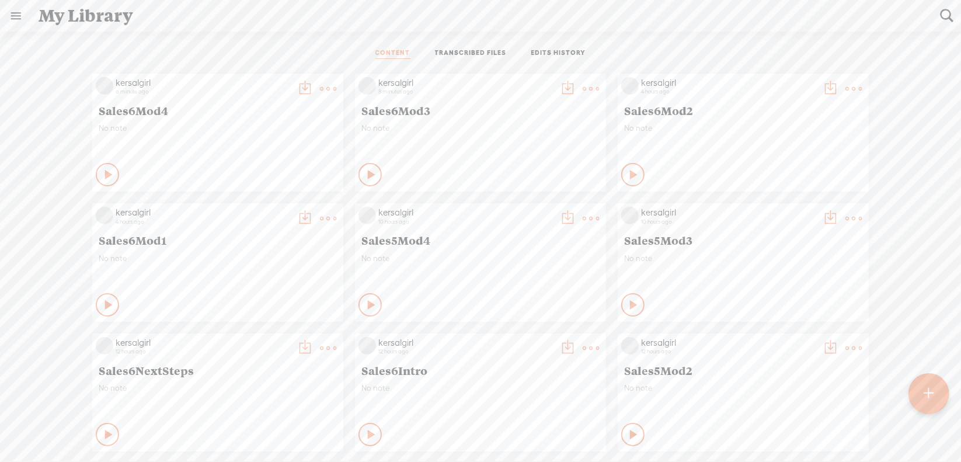
click at [15, 16] on link at bounding box center [16, 16] width 30 height 30
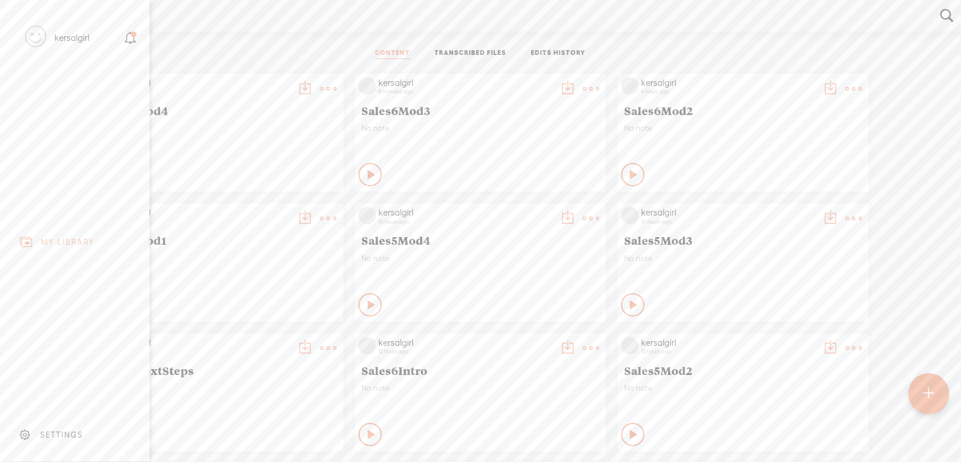
click at [64, 430] on div "SETTINGS" at bounding box center [61, 435] width 43 height 10
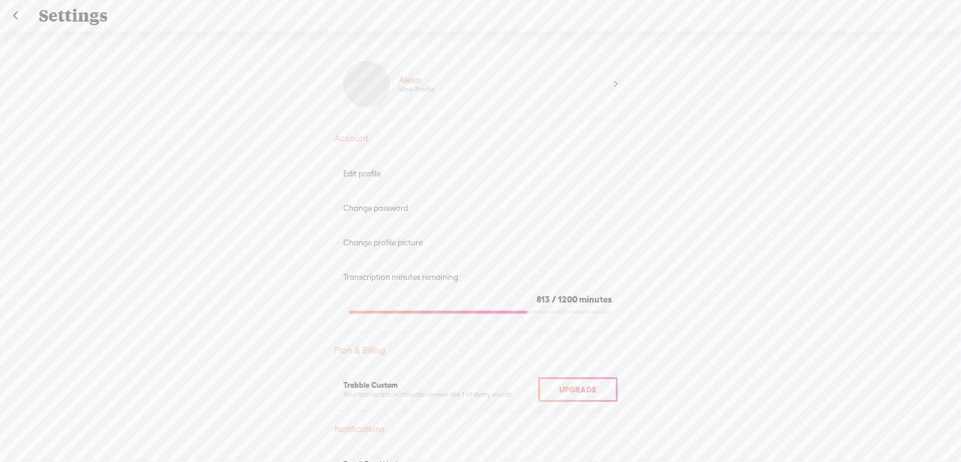
click at [17, 16] on link at bounding box center [15, 16] width 29 height 30
